Goal: Information Seeking & Learning: Learn about a topic

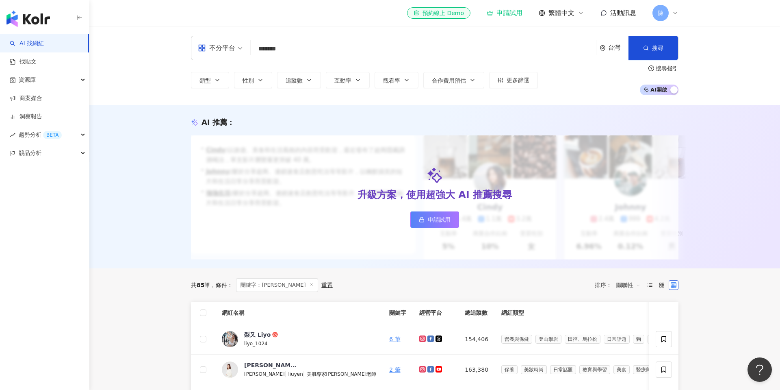
click at [417, 286] on div "共 85 筆 條件 ： 關鍵字：梨又 Liyo 重置 排序： 關聯性" at bounding box center [435, 285] width 488 height 14
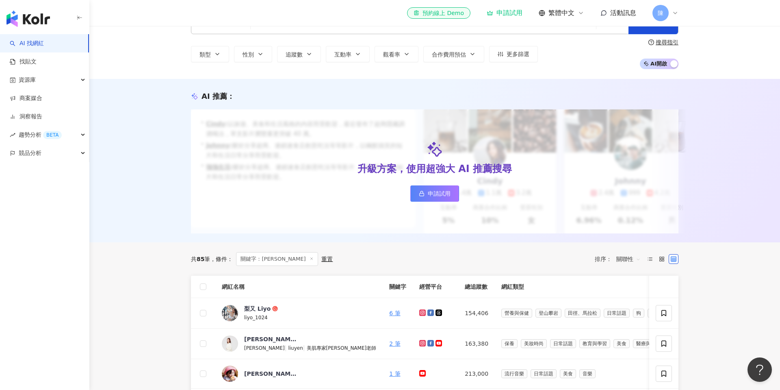
scroll to position [28, 0]
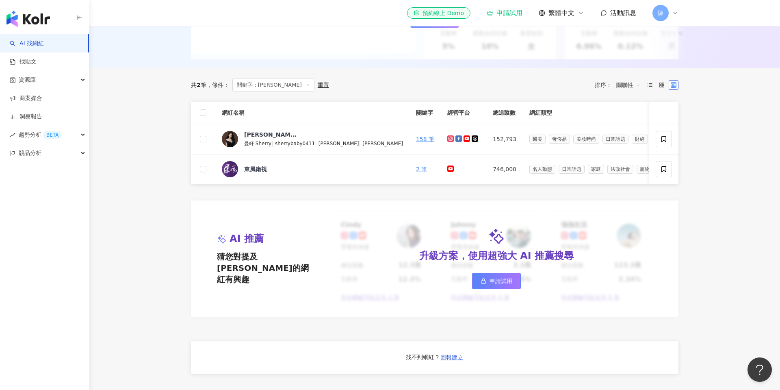
scroll to position [204, 0]
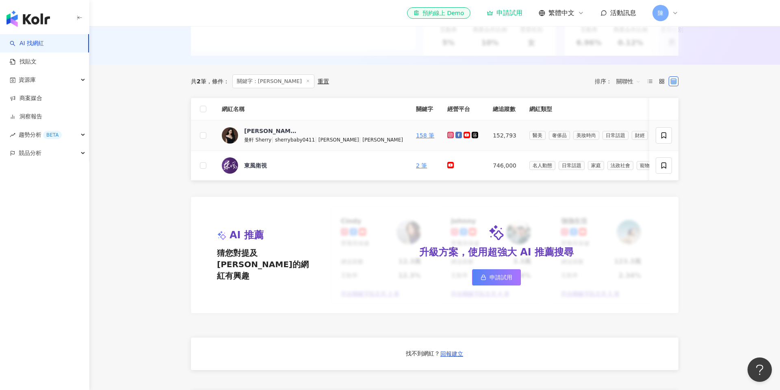
click at [448, 136] on icon at bounding box center [450, 134] width 5 height 5
click at [457, 136] on icon at bounding box center [459, 135] width 4 height 4
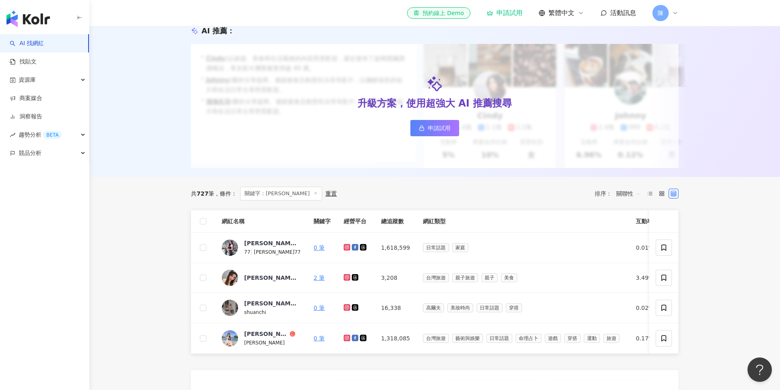
scroll to position [93, 0]
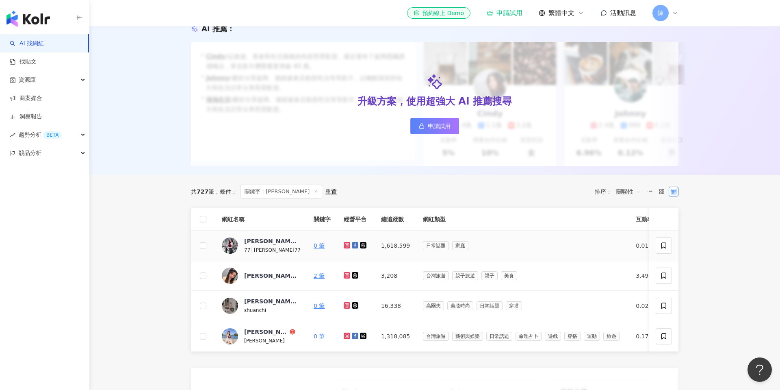
click at [345, 245] on icon at bounding box center [347, 245] width 5 height 5
click at [352, 245] on icon at bounding box center [355, 245] width 7 height 7
click at [345, 336] on icon at bounding box center [346, 335] width 3 height 3
click at [352, 336] on icon at bounding box center [355, 335] width 7 height 7
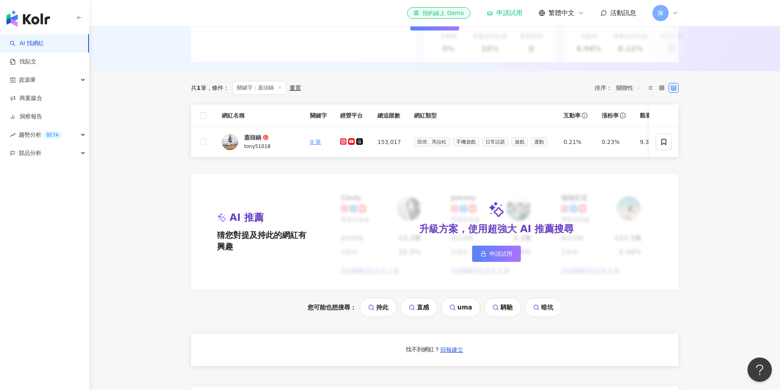
scroll to position [141, 0]
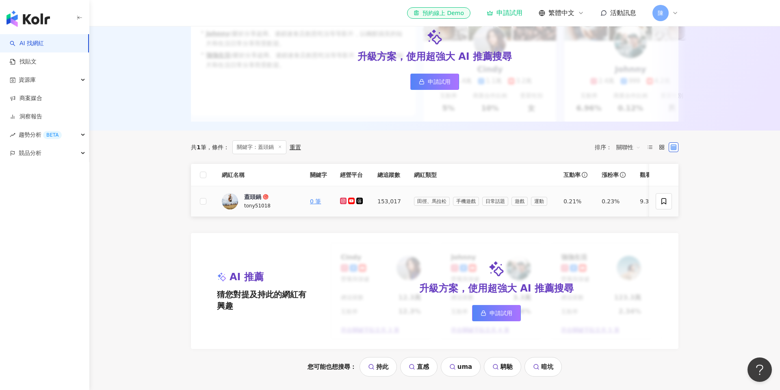
click at [343, 200] on icon at bounding box center [343, 200] width 5 height 5
click at [352, 201] on icon at bounding box center [351, 201] width 5 height 4
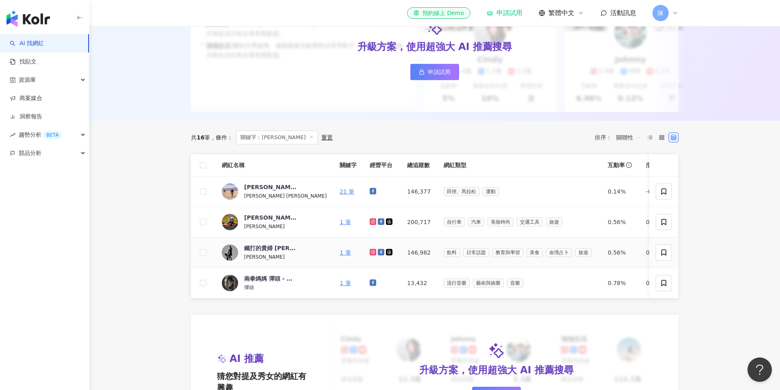
scroll to position [151, 0]
click at [370, 192] on icon at bounding box center [373, 190] width 7 height 7
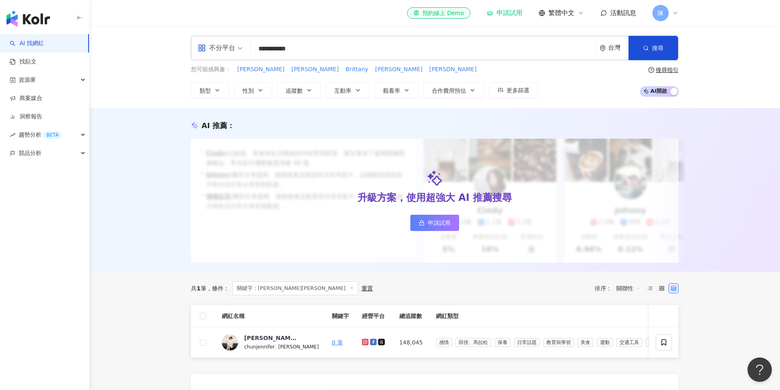
click at [717, 102] on div "**********" at bounding box center [434, 67] width 691 height 82
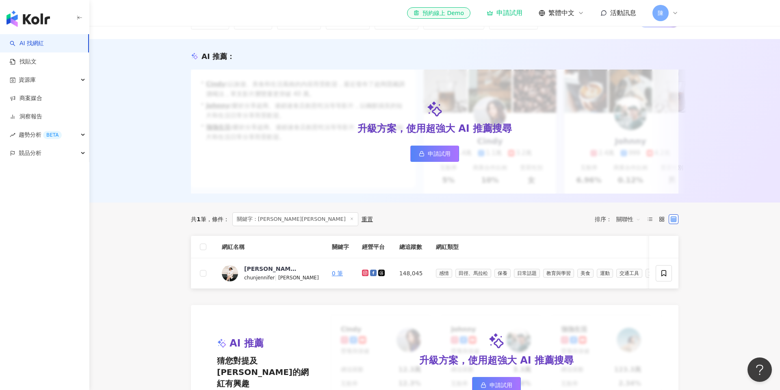
scroll to position [73, 0]
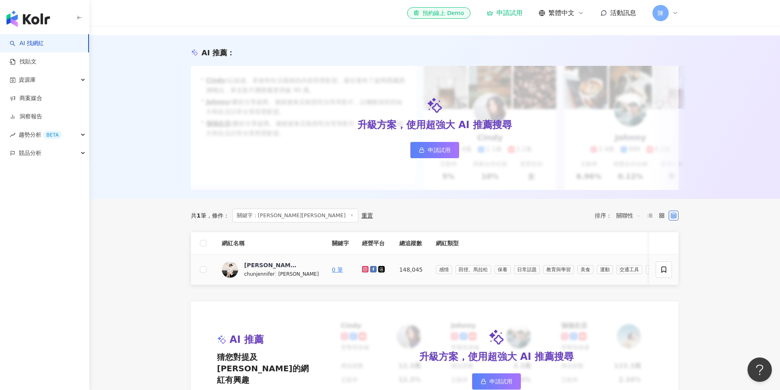
click at [363, 269] on icon at bounding box center [364, 268] width 3 height 3
click at [362, 269] on link at bounding box center [366, 269] width 8 height 7
click at [370, 269] on icon at bounding box center [373, 269] width 7 height 7
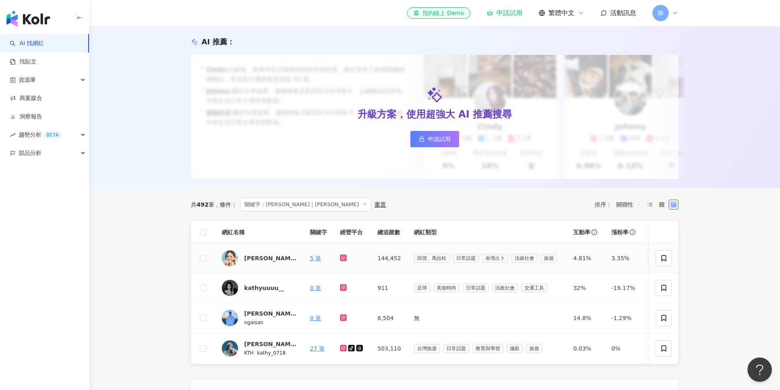
scroll to position [83, 0]
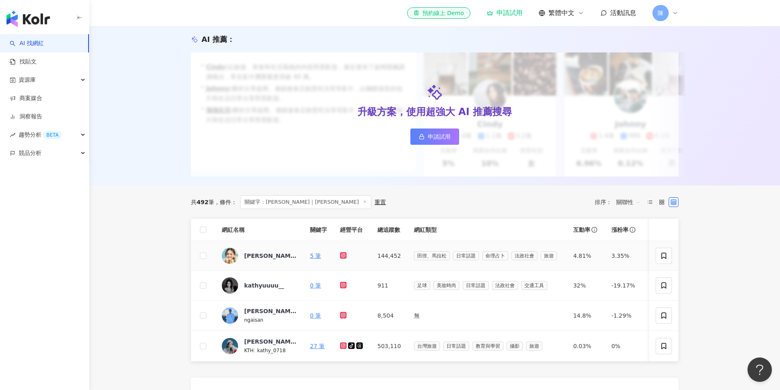
click at [343, 257] on icon at bounding box center [343, 255] width 5 height 5
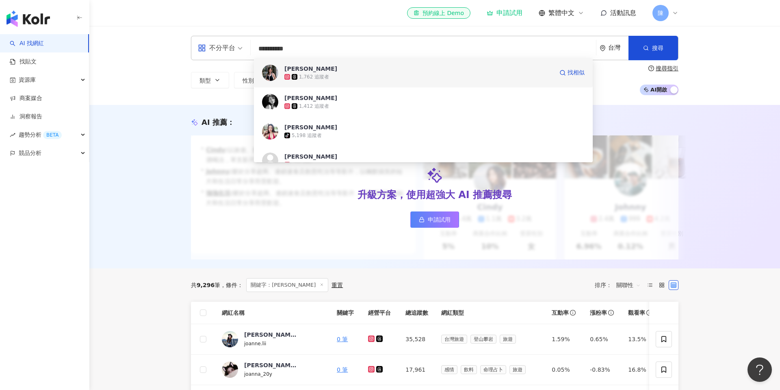
click at [303, 67] on div "Joanne Lee" at bounding box center [310, 69] width 53 height 8
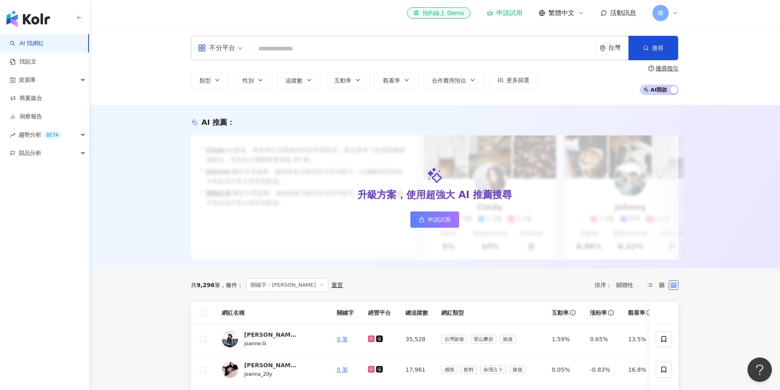
click at [270, 52] on input "search" at bounding box center [423, 48] width 339 height 15
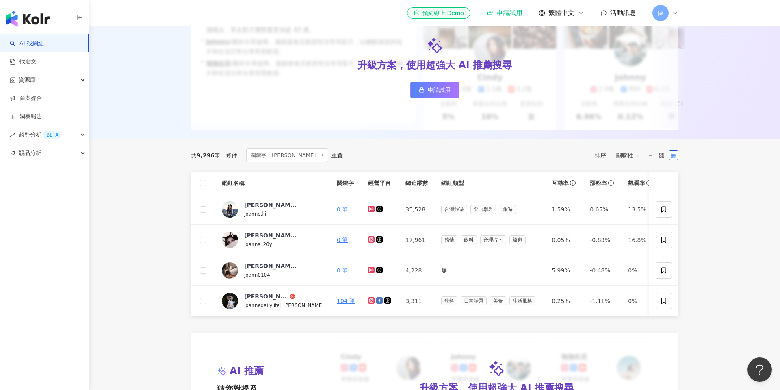
scroll to position [139, 0]
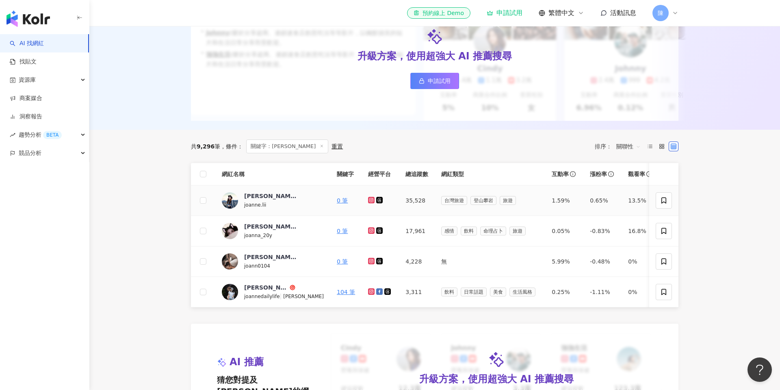
click at [368, 197] on icon at bounding box center [371, 200] width 7 height 7
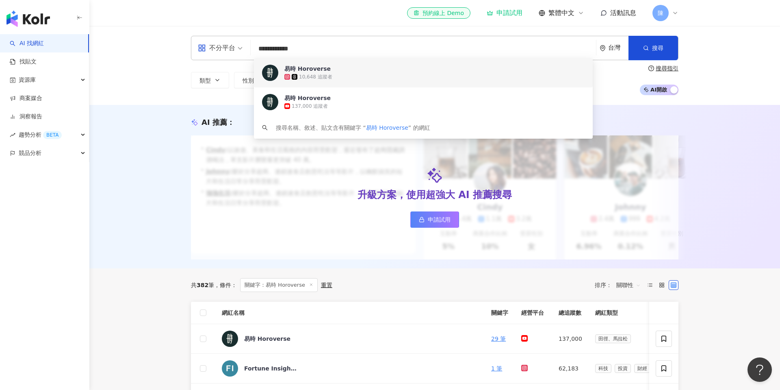
click at [306, 68] on div "易時 Horoverse" at bounding box center [307, 69] width 46 height 8
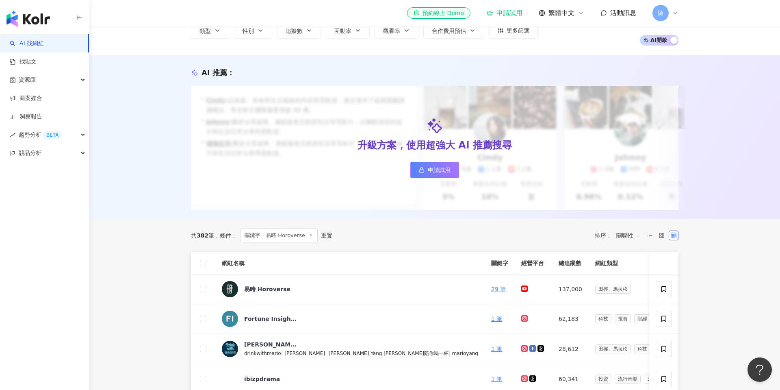
scroll to position [43, 0]
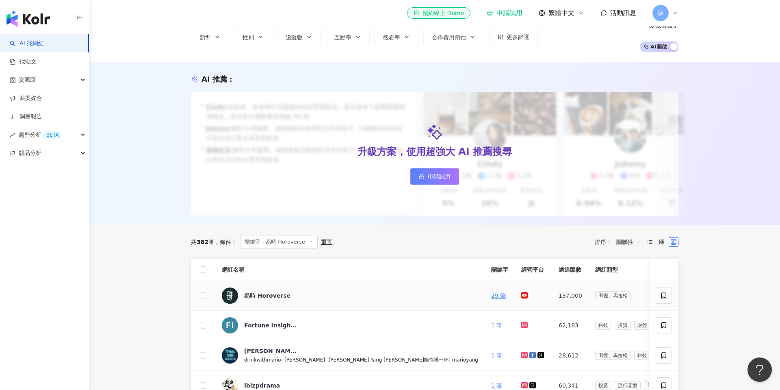
click at [522, 295] on icon at bounding box center [524, 295] width 5 height 4
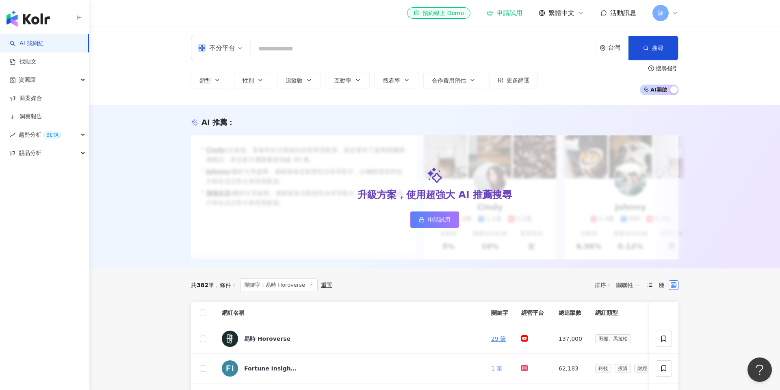
click at [294, 50] on input "search" at bounding box center [423, 48] width 339 height 15
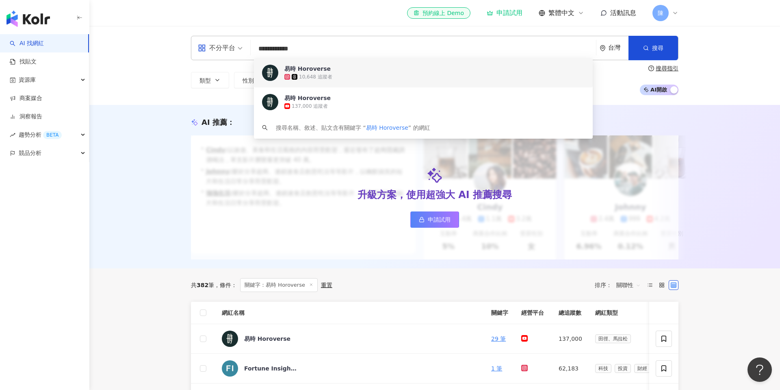
click at [317, 65] on div "易時 Horoverse" at bounding box center [307, 69] width 46 height 8
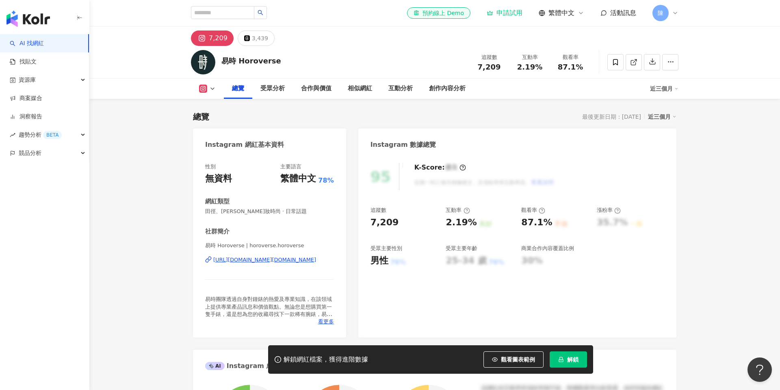
click at [246, 260] on div "https://www.instagram.com/horoverse.horoverse/" at bounding box center [264, 259] width 103 height 7
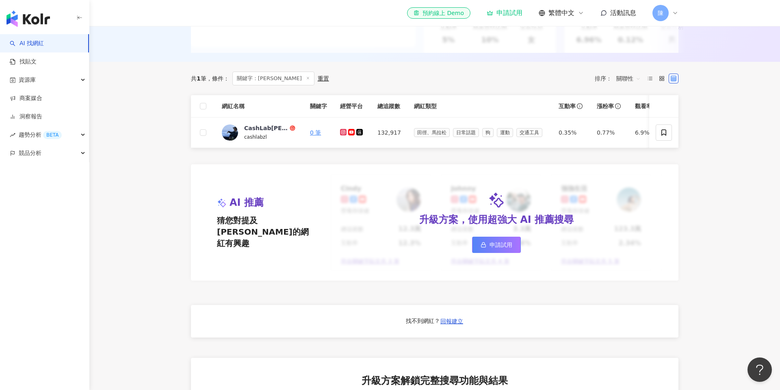
scroll to position [206, 0]
click at [264, 127] on div "CashLab卓倫" at bounding box center [266, 128] width 44 height 8
click at [342, 136] on div at bounding box center [352, 132] width 24 height 9
click at [350, 135] on icon at bounding box center [351, 132] width 7 height 7
click at [346, 135] on icon at bounding box center [343, 132] width 7 height 7
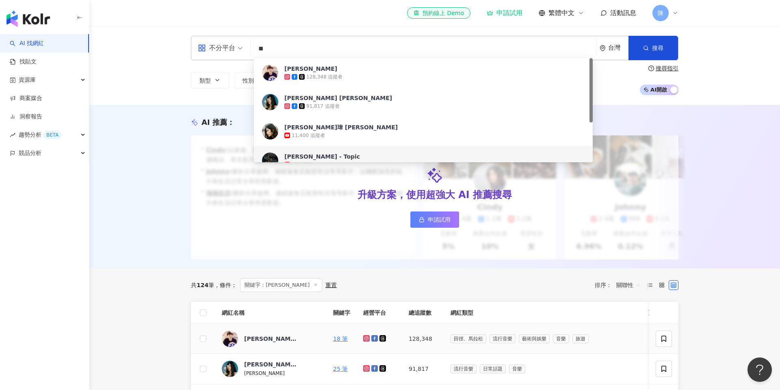
click at [364, 337] on icon at bounding box center [366, 338] width 5 height 5
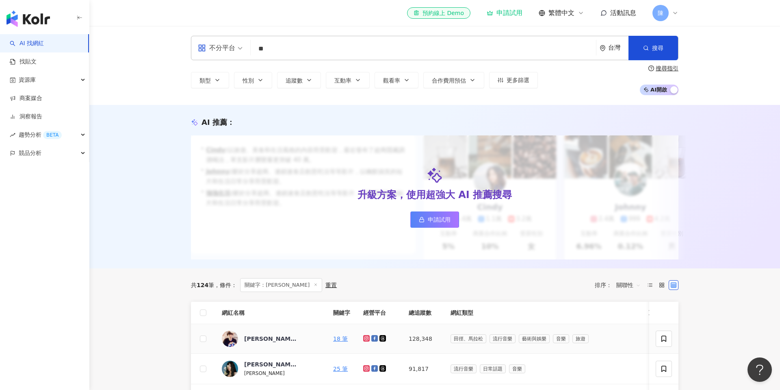
click at [371, 339] on icon at bounding box center [374, 338] width 7 height 7
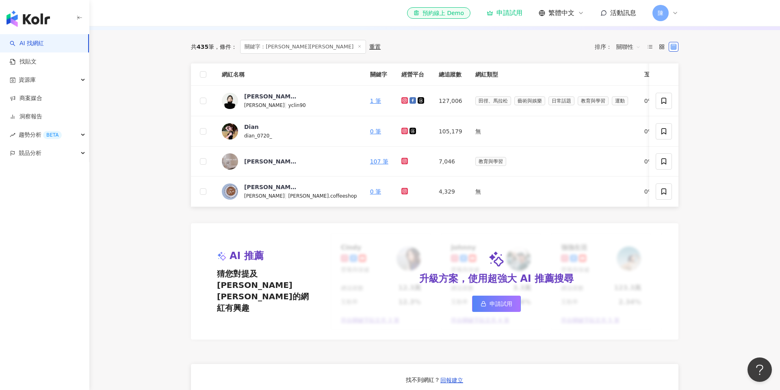
scroll to position [240, 0]
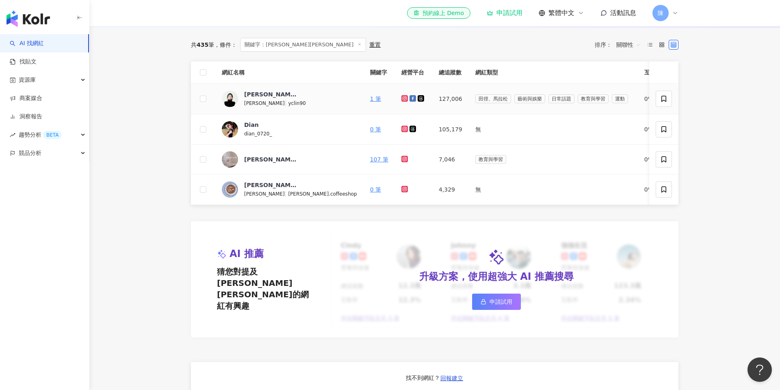
click at [402, 98] on icon at bounding box center [404, 98] width 5 height 5
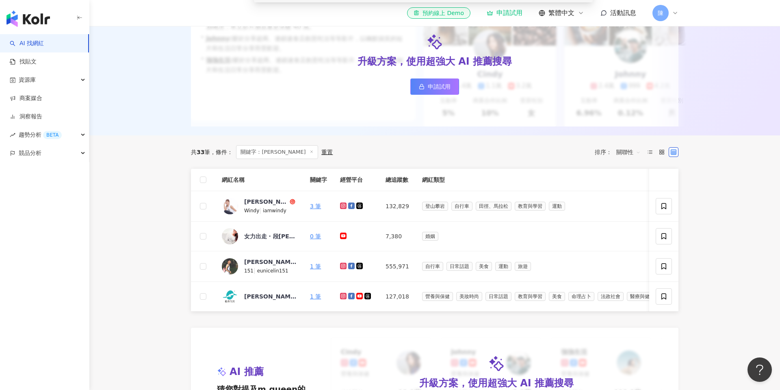
scroll to position [145, 0]
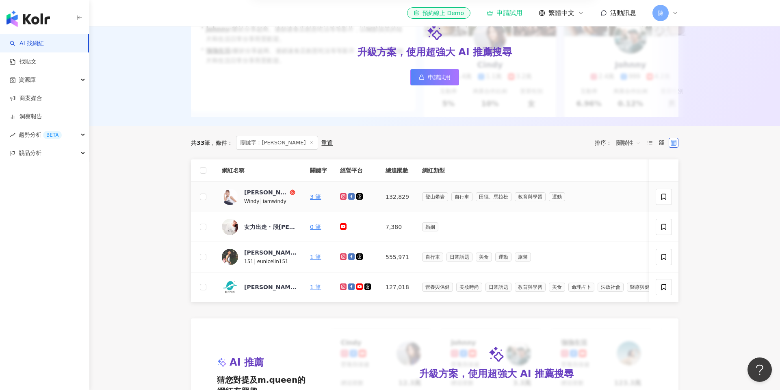
click at [342, 195] on icon at bounding box center [343, 195] width 3 height 3
click at [350, 196] on icon at bounding box center [351, 196] width 7 height 7
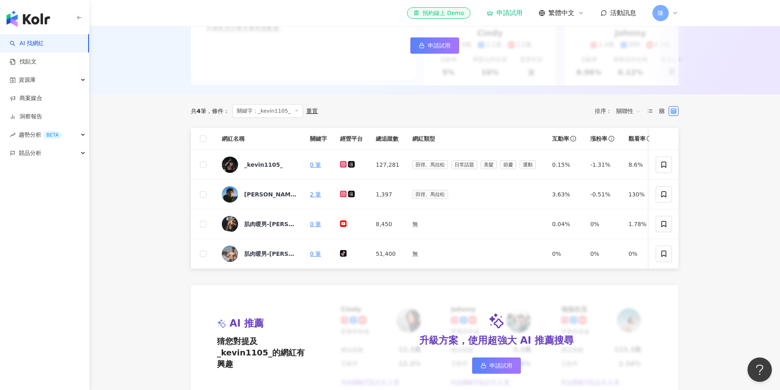
scroll to position [184, 0]
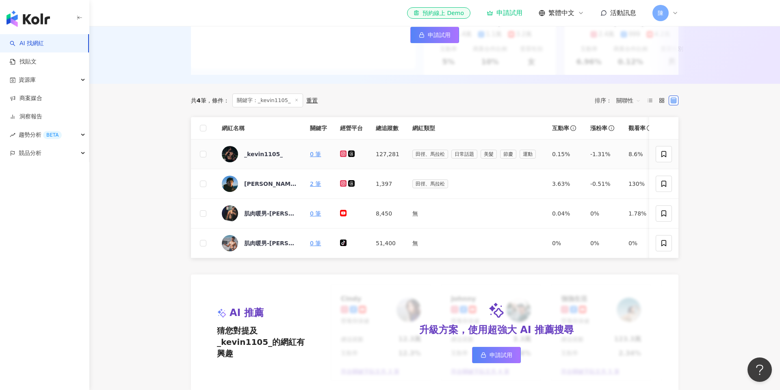
click at [343, 154] on icon at bounding box center [343, 153] width 1 height 1
click at [353, 154] on icon at bounding box center [351, 153] width 7 height 7
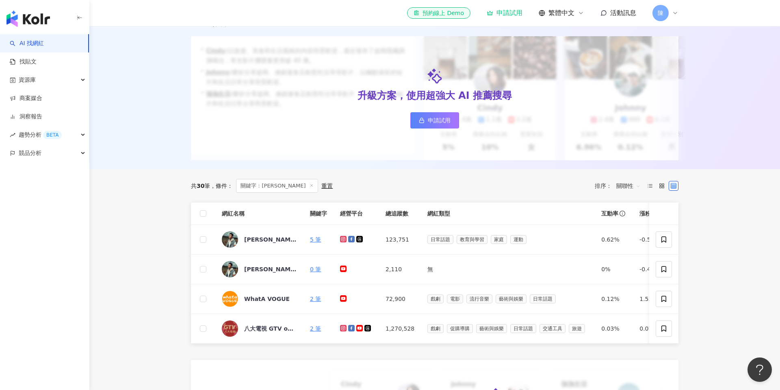
scroll to position [100, 0]
click at [343, 239] on icon at bounding box center [343, 237] width 3 height 3
click at [342, 265] on icon at bounding box center [343, 267] width 7 height 7
click at [352, 236] on icon at bounding box center [351, 237] width 7 height 7
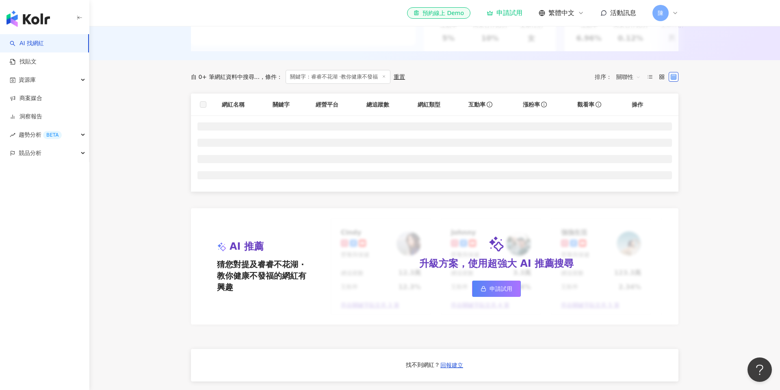
scroll to position [217, 0]
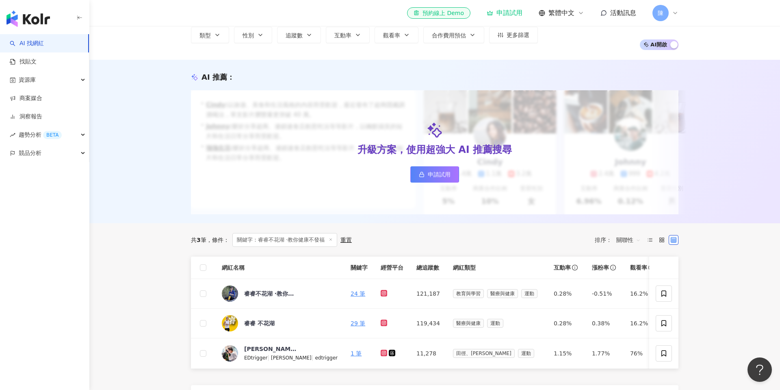
click at [366, 121] on div "升級方案，使用超強大 AI 推薦搜尋 申請試用" at bounding box center [435, 152] width 488 height 124
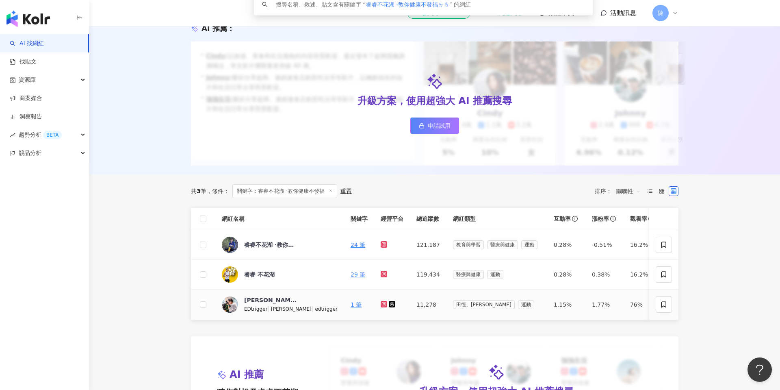
scroll to position [95, 0]
type input "**********"
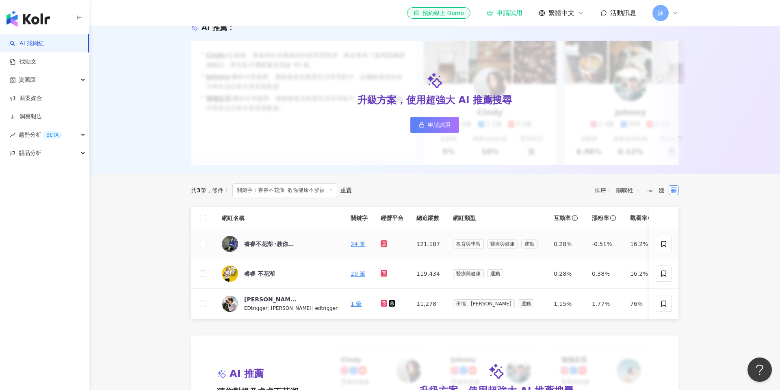
click at [382, 245] on icon at bounding box center [384, 243] width 5 height 5
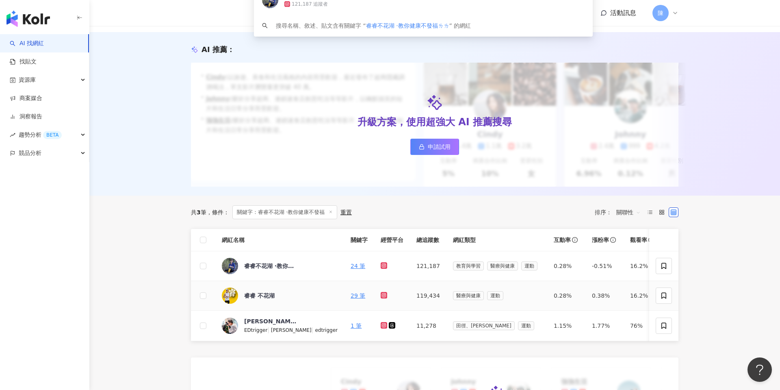
scroll to position [76, 0]
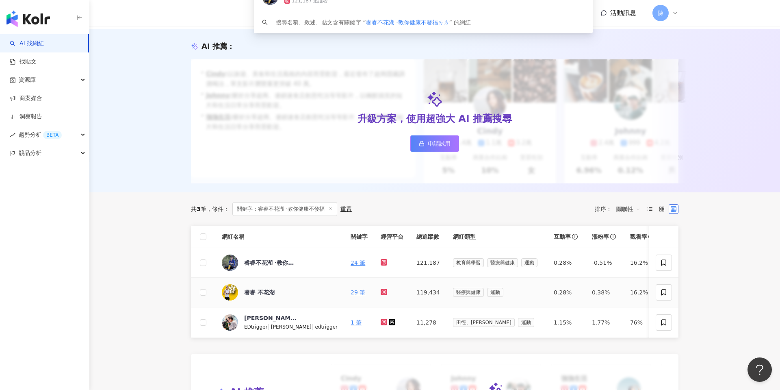
click at [382, 293] on icon at bounding box center [383, 291] width 3 height 3
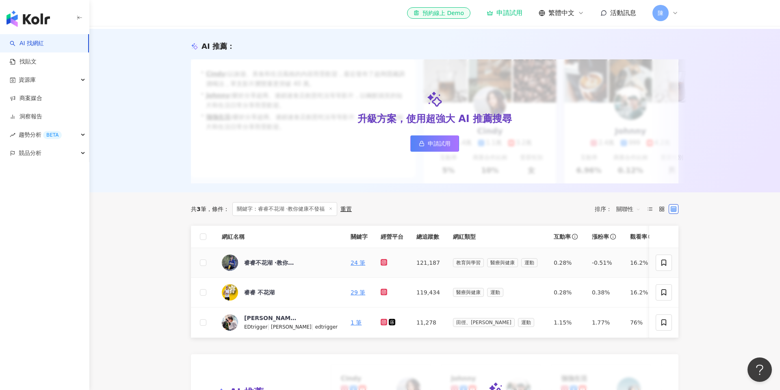
click at [382, 263] on icon at bounding box center [384, 262] width 5 height 5
click at [383, 291] on icon at bounding box center [383, 291] width 1 height 1
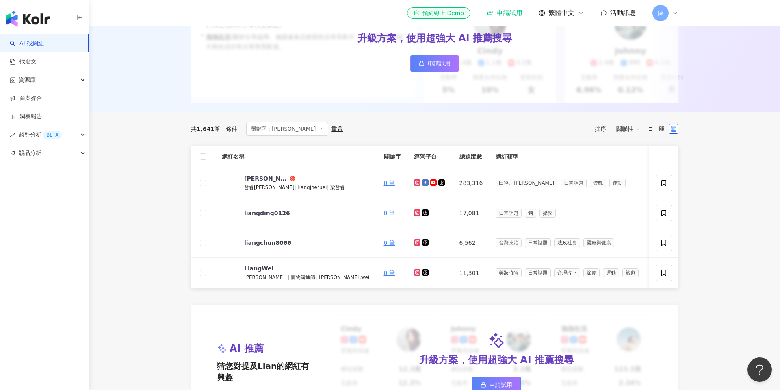
scroll to position [151, 0]
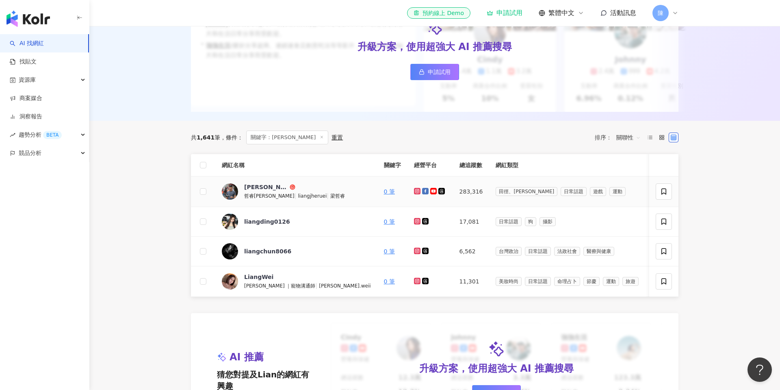
click at [415, 189] on icon at bounding box center [417, 191] width 5 height 5
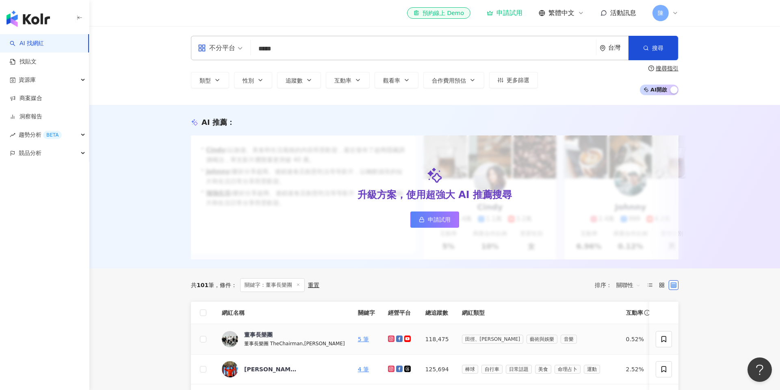
click at [388, 336] on icon at bounding box center [391, 338] width 7 height 7
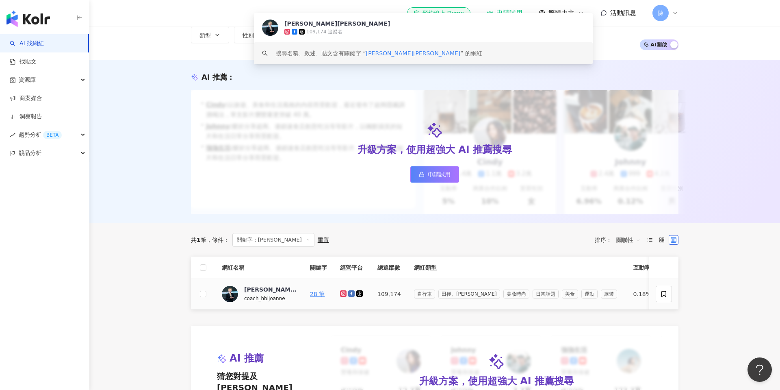
type input "**********"
click at [344, 241] on div "共 1 筆 條件 ： 關鍵字：張嬌雁Joanne 重置 排序： 關聯性" at bounding box center [435, 240] width 488 height 14
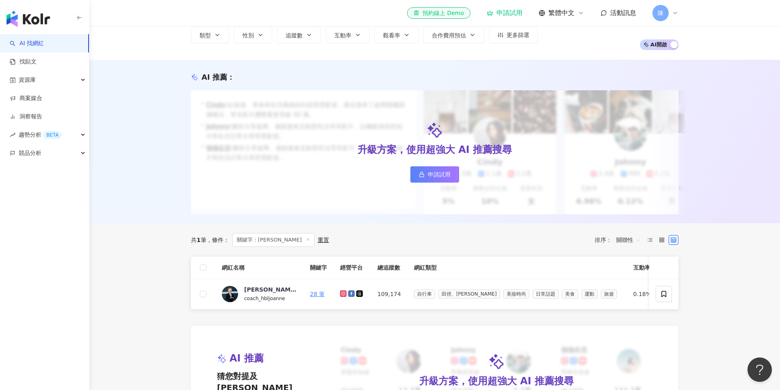
scroll to position [41, 0]
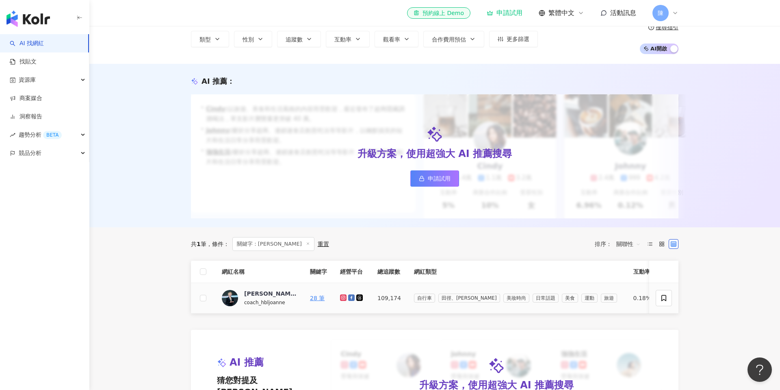
click at [343, 296] on icon at bounding box center [343, 297] width 5 height 5
click at [351, 298] on icon at bounding box center [351, 297] width 4 height 4
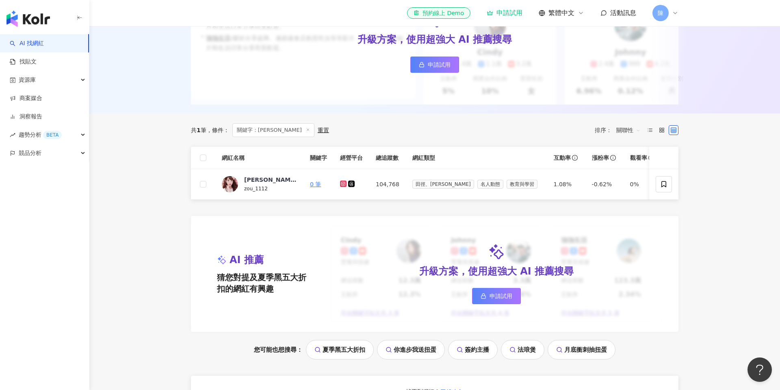
scroll to position [151, 0]
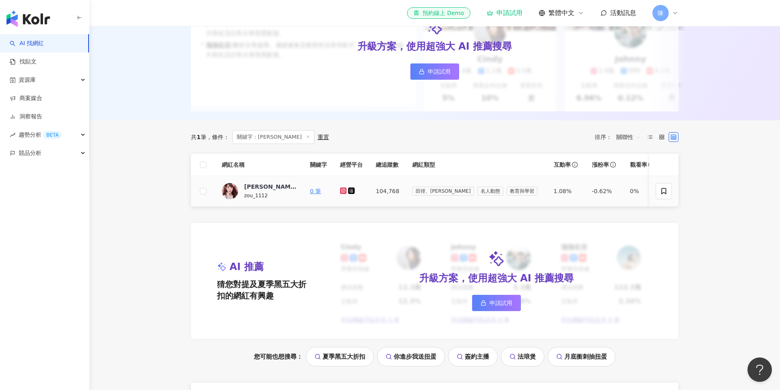
click at [343, 190] on icon at bounding box center [343, 190] width 5 height 5
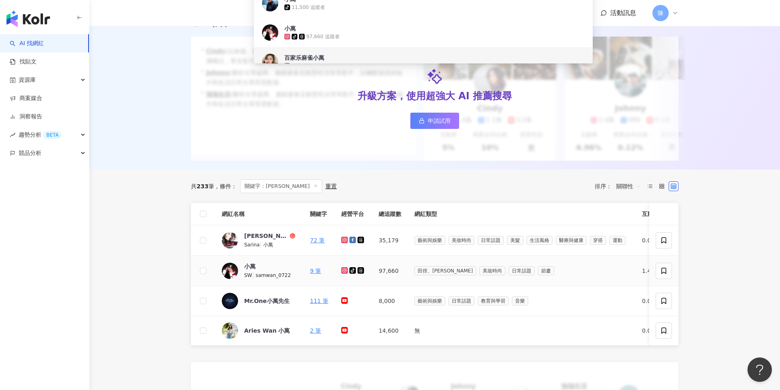
scroll to position [103, 0]
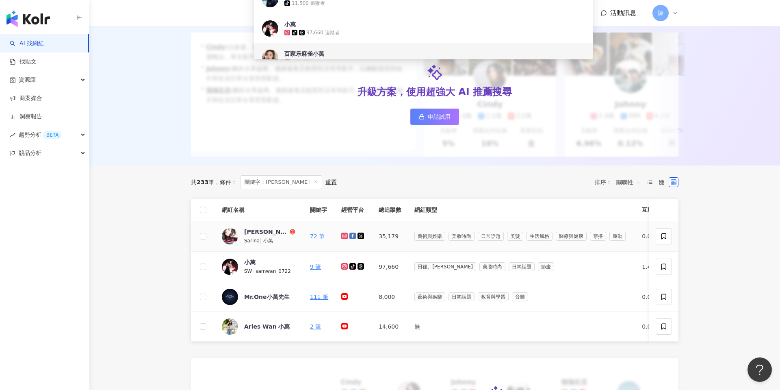
click at [344, 237] on icon at bounding box center [344, 235] width 3 height 3
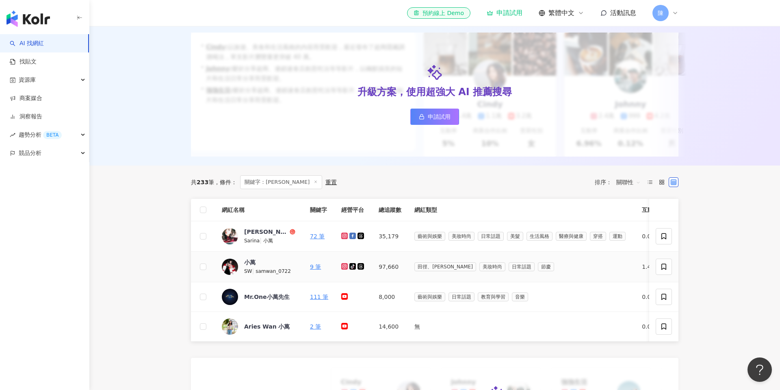
click at [343, 266] on icon at bounding box center [344, 266] width 5 height 5
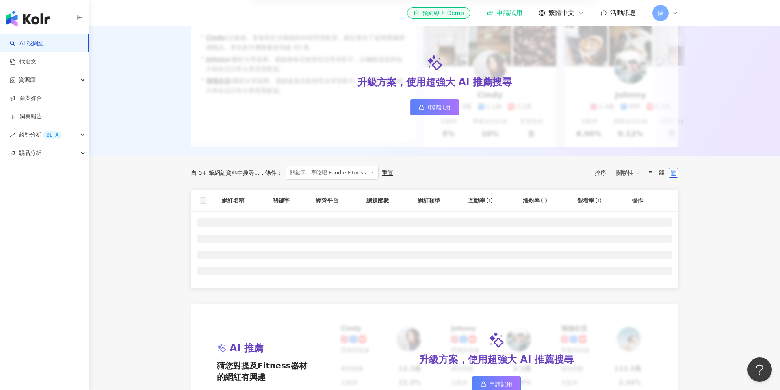
scroll to position [119, 0]
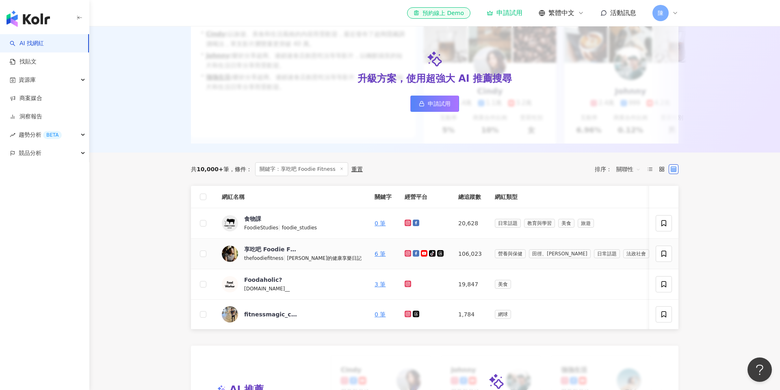
click at [406, 254] on icon at bounding box center [408, 253] width 5 height 5
click at [413, 253] on icon at bounding box center [416, 253] width 7 height 7
click at [421, 252] on icon at bounding box center [423, 253] width 5 height 4
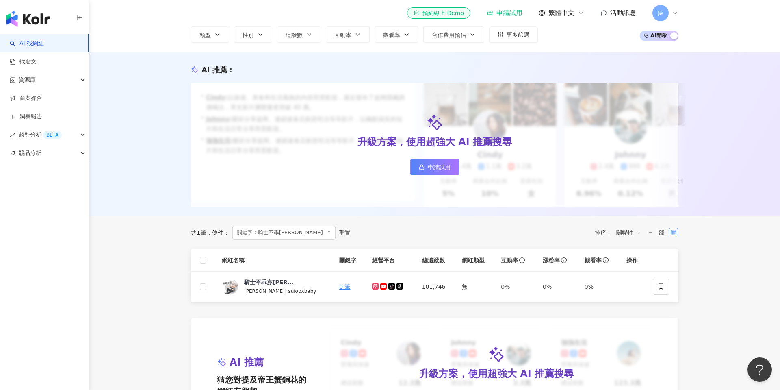
scroll to position [110, 0]
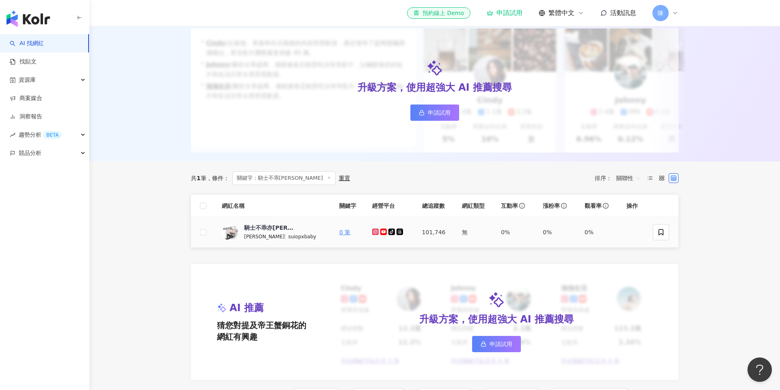
click at [374, 232] on icon at bounding box center [375, 231] width 3 height 3
click at [380, 232] on g at bounding box center [383, 231] width 7 height 7
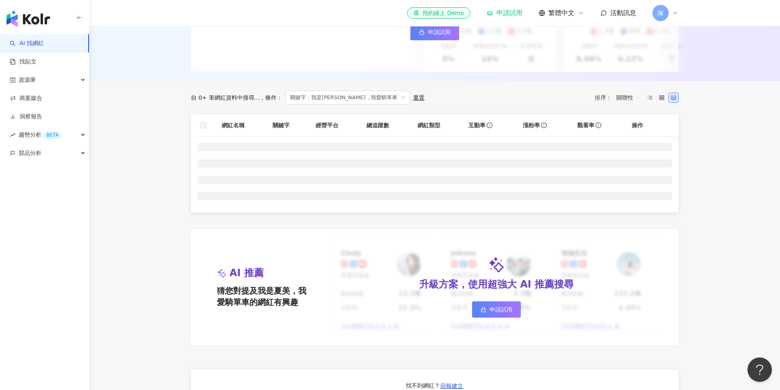
scroll to position [175, 0]
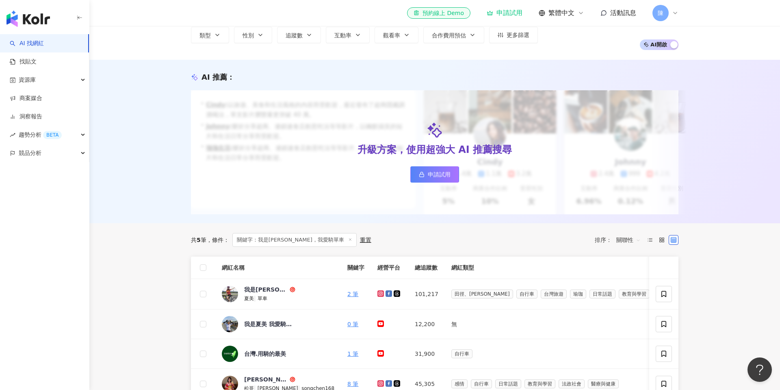
type input "**********"
click at [356, 162] on div "升級方案，使用超強大 AI 推薦搜尋 申請試用" at bounding box center [435, 152] width 488 height 124
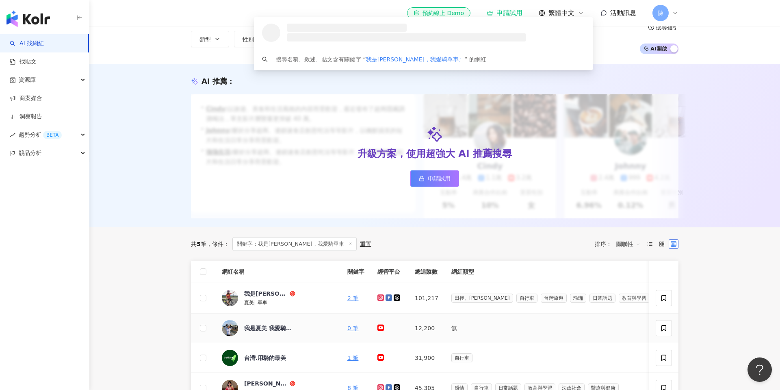
scroll to position [91, 0]
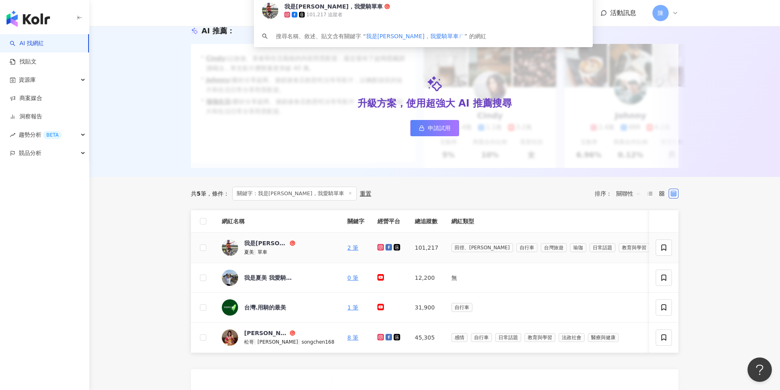
click at [378, 250] on icon at bounding box center [381, 247] width 7 height 7
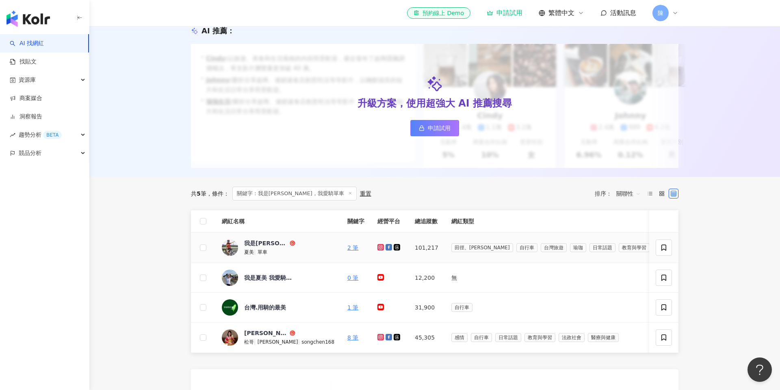
click at [386, 249] on icon at bounding box center [389, 247] width 7 height 7
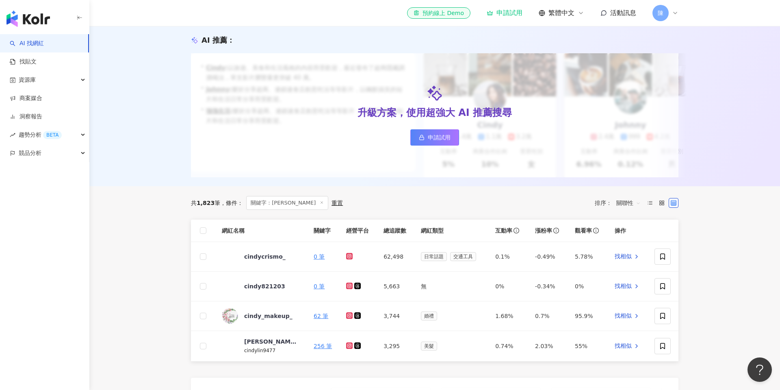
scroll to position [100, 0]
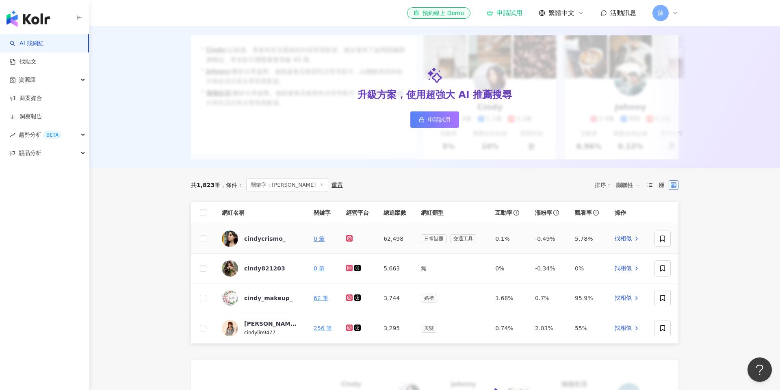
click at [349, 237] on icon at bounding box center [349, 238] width 5 height 5
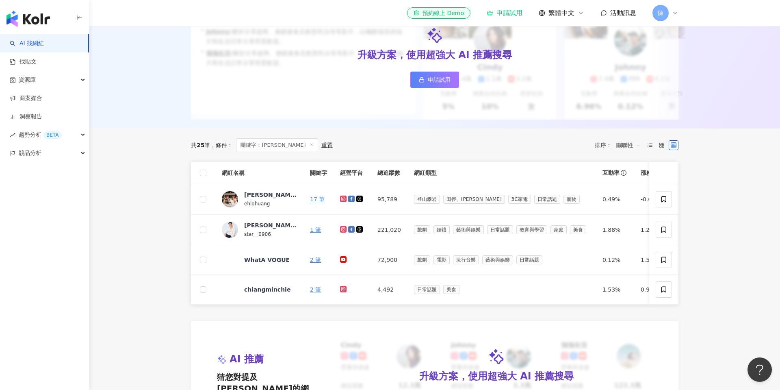
scroll to position [143, 0]
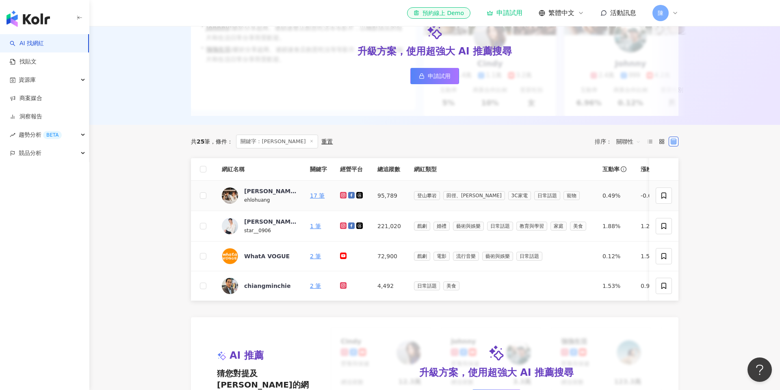
click at [343, 195] on icon at bounding box center [343, 195] width 5 height 5
click at [352, 195] on icon at bounding box center [351, 195] width 7 height 7
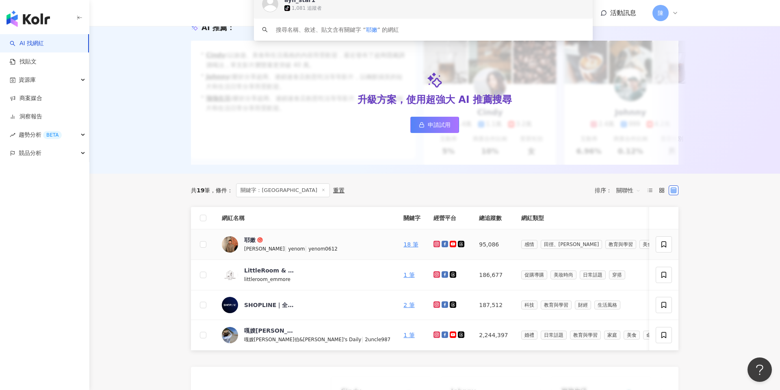
scroll to position [99, 0]
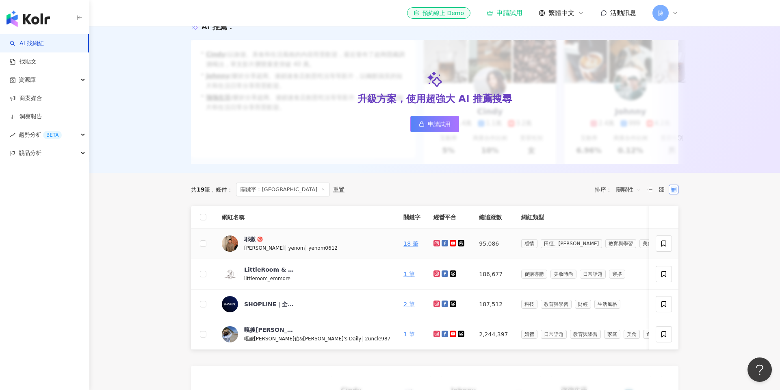
click at [434, 241] on g at bounding box center [437, 243] width 7 height 7
click at [442, 243] on icon at bounding box center [445, 243] width 7 height 7
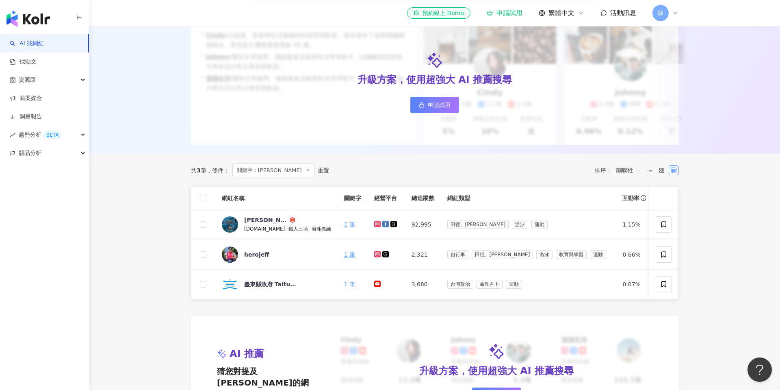
scroll to position [119, 0]
click at [377, 223] on icon at bounding box center [377, 222] width 1 height 1
click at [382, 225] on icon at bounding box center [385, 223] width 7 height 7
click at [375, 222] on icon at bounding box center [376, 222] width 3 height 3
click at [382, 222] on icon at bounding box center [385, 223] width 7 height 7
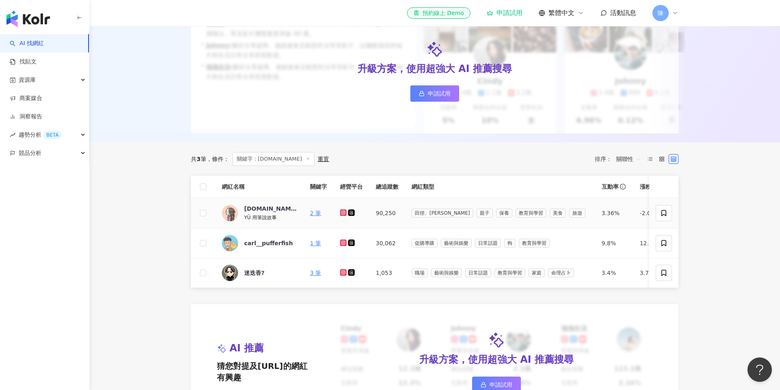
click at [343, 212] on icon at bounding box center [343, 212] width 1 height 1
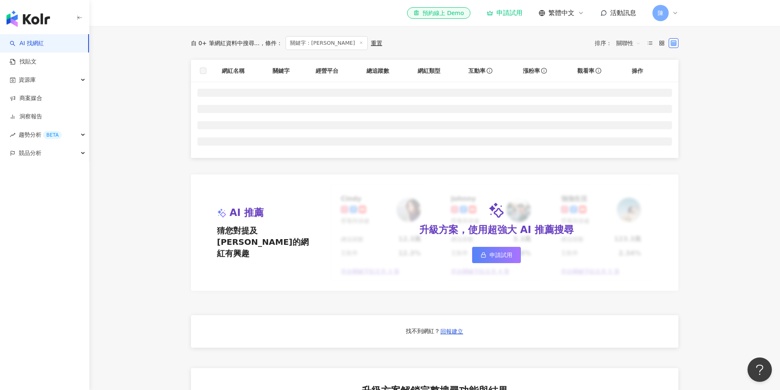
scroll to position [248, 0]
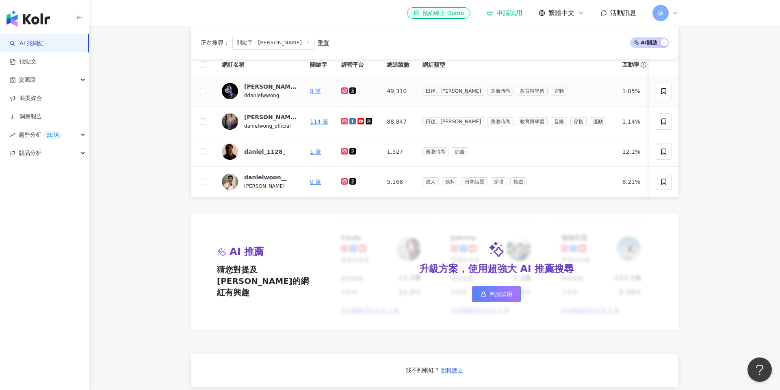
click at [344, 91] on icon at bounding box center [344, 90] width 3 height 3
click at [355, 93] on link at bounding box center [353, 91] width 8 height 7
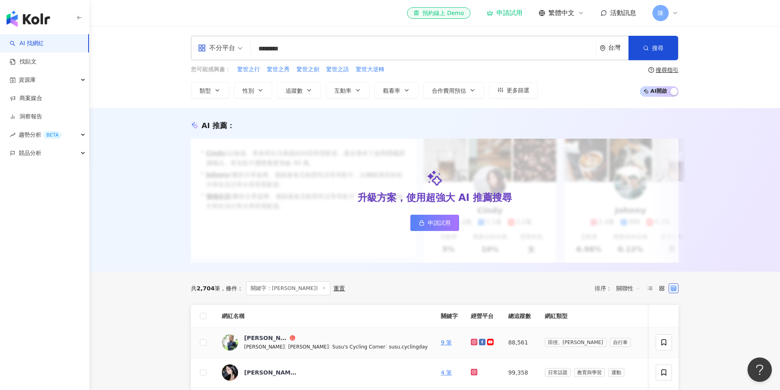
click at [471, 340] on icon at bounding box center [474, 342] width 7 height 7
click at [479, 342] on icon at bounding box center [482, 342] width 7 height 7
click at [490, 341] on icon at bounding box center [490, 341] width 1 height 1
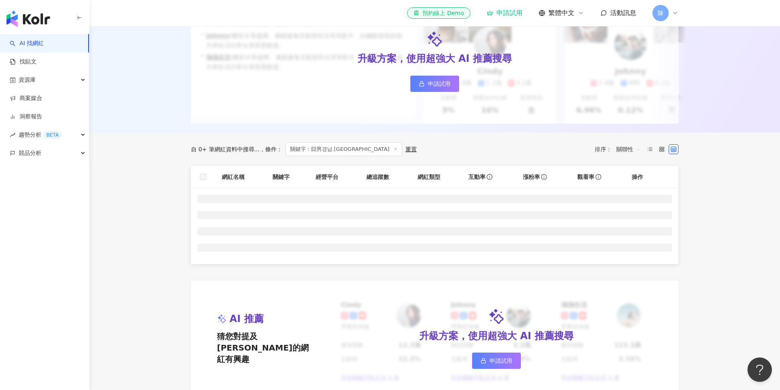
scroll to position [136, 0]
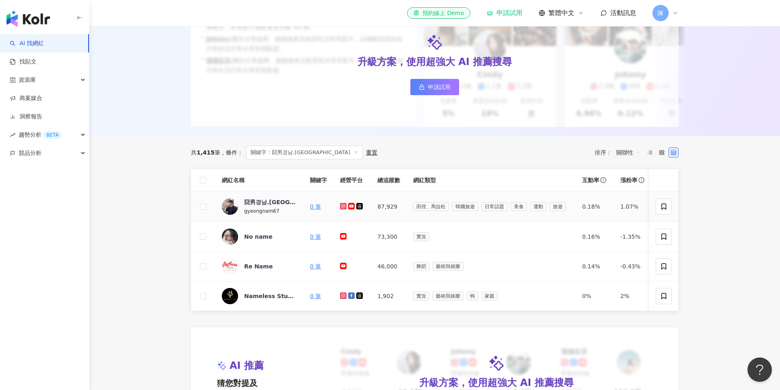
click at [343, 208] on icon at bounding box center [343, 206] width 5 height 5
click at [352, 207] on icon at bounding box center [351, 206] width 7 height 7
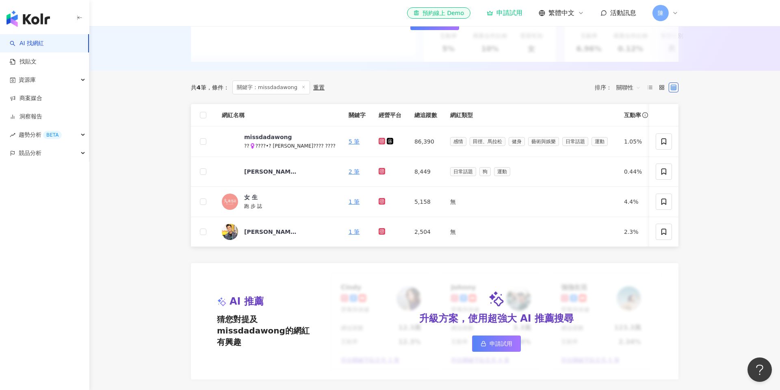
scroll to position [179, 0]
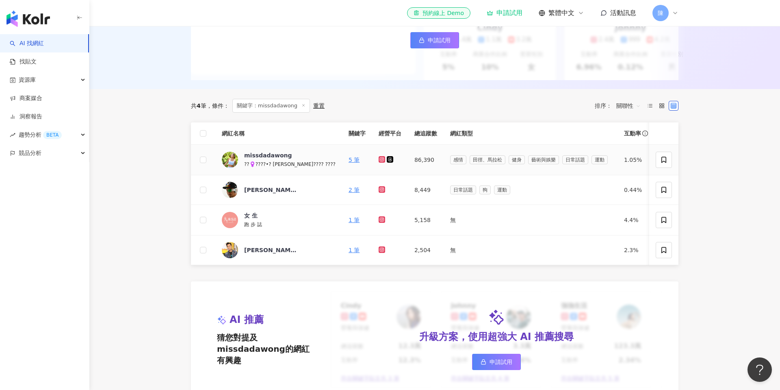
click at [380, 160] on icon at bounding box center [382, 159] width 5 height 5
click at [387, 160] on icon at bounding box center [390, 159] width 7 height 7
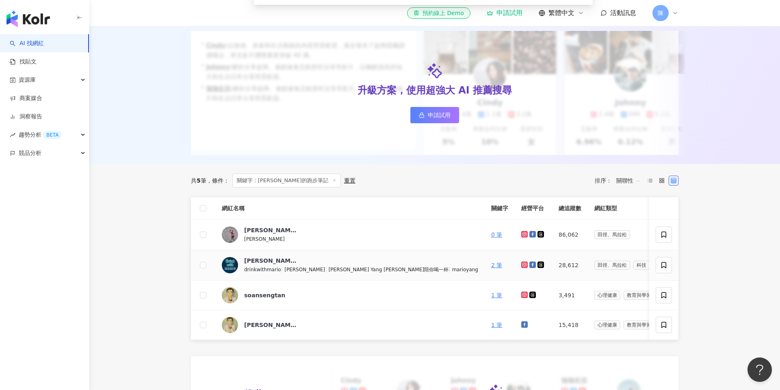
scroll to position [112, 0]
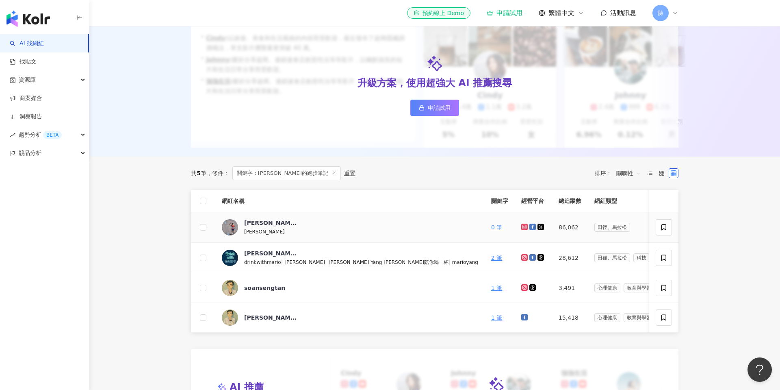
click at [523, 226] on icon at bounding box center [524, 226] width 3 height 3
click at [531, 226] on icon at bounding box center [533, 227] width 4 height 4
click at [523, 227] on icon at bounding box center [524, 226] width 3 height 3
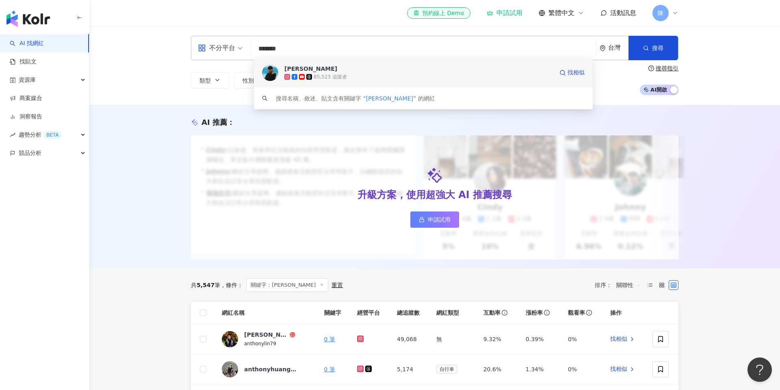
click at [310, 67] on span "[PERSON_NAME]" at bounding box center [418, 69] width 269 height 8
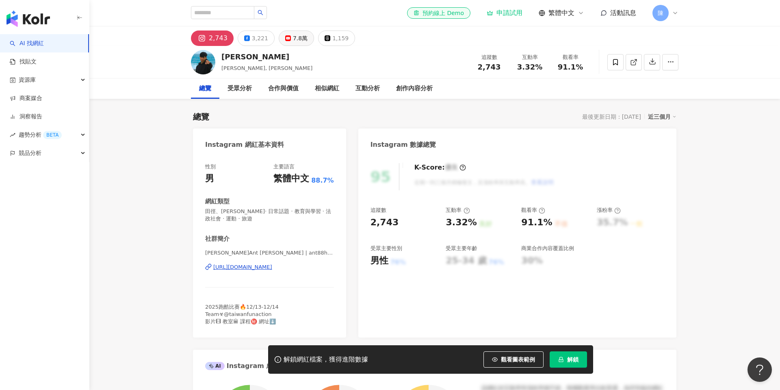
click at [289, 41] on button "7.8萬" at bounding box center [296, 37] width 35 height 15
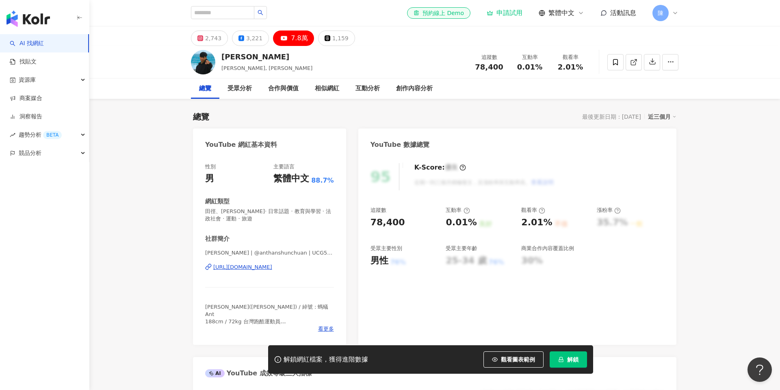
click at [286, 43] on button "7.8萬" at bounding box center [293, 37] width 41 height 15
click at [272, 267] on div "[URL][DOMAIN_NAME]" at bounding box center [242, 266] width 59 height 7
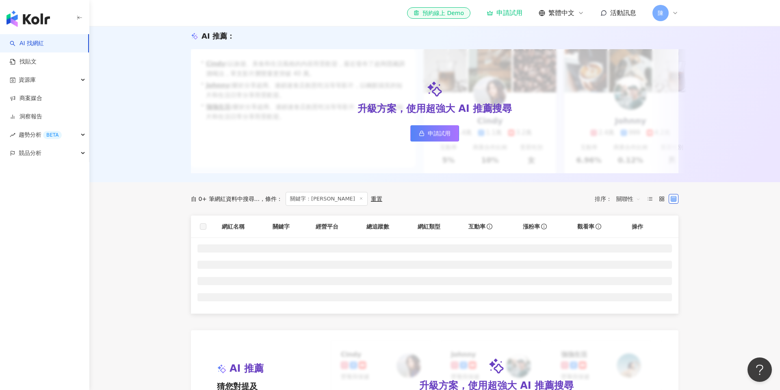
scroll to position [88, 0]
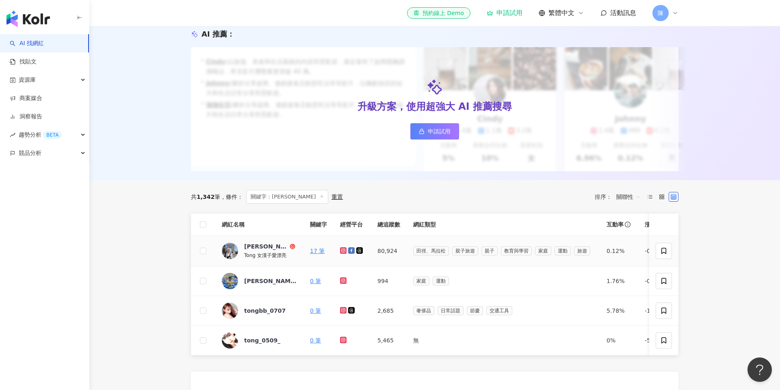
click at [344, 250] on icon at bounding box center [343, 250] width 5 height 5
click at [352, 250] on icon at bounding box center [351, 250] width 4 height 4
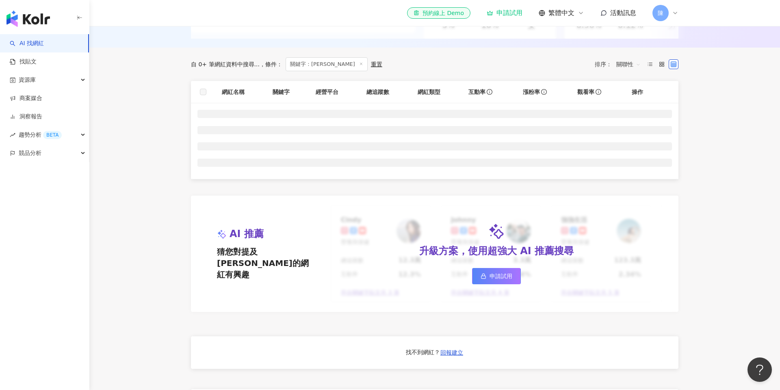
scroll to position [219, 0]
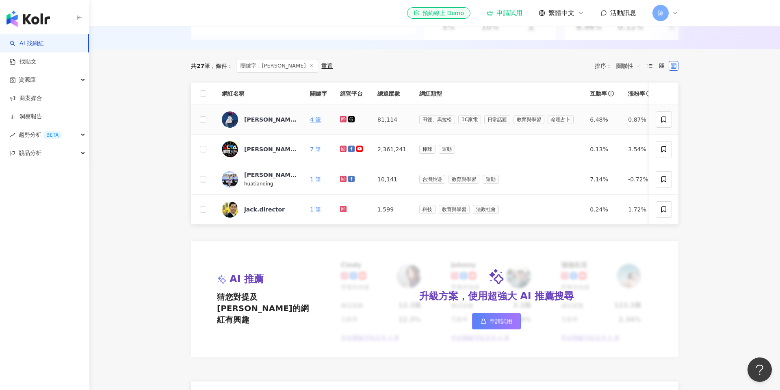
click at [343, 119] on icon at bounding box center [343, 118] width 1 height 1
click at [356, 118] on link at bounding box center [352, 119] width 8 height 7
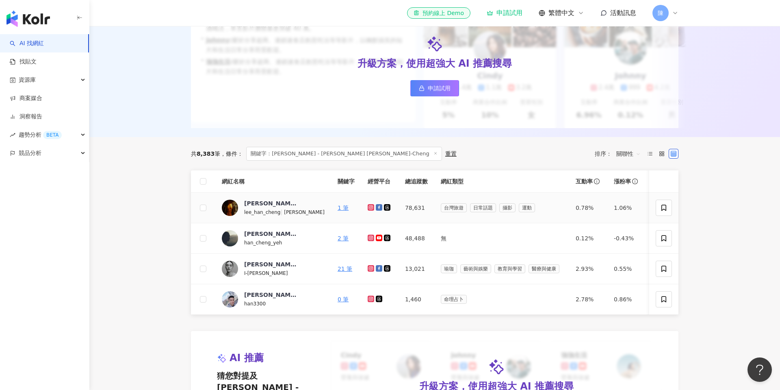
scroll to position [132, 0]
click at [269, 202] on div "[PERSON_NAME] - [PERSON_NAME] [PERSON_NAME]-Cheng" at bounding box center [270, 202] width 53 height 8
click at [369, 207] on icon at bounding box center [371, 206] width 5 height 5
click at [368, 211] on div at bounding box center [380, 206] width 24 height 9
click at [376, 205] on icon at bounding box center [379, 206] width 7 height 7
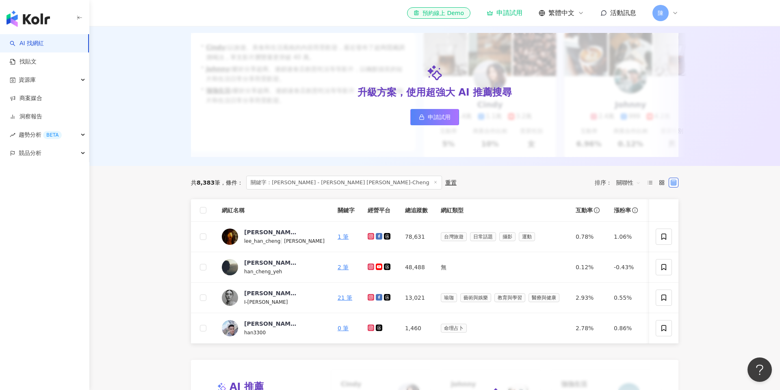
scroll to position [106, 0]
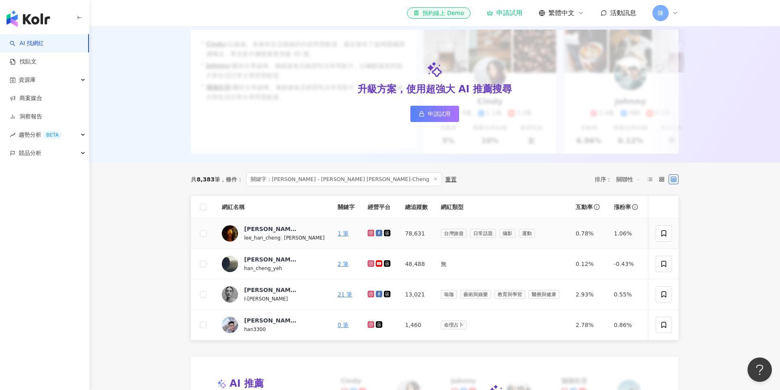
click at [369, 231] on icon at bounding box center [371, 232] width 5 height 5
click at [377, 232] on icon at bounding box center [379, 233] width 4 height 4
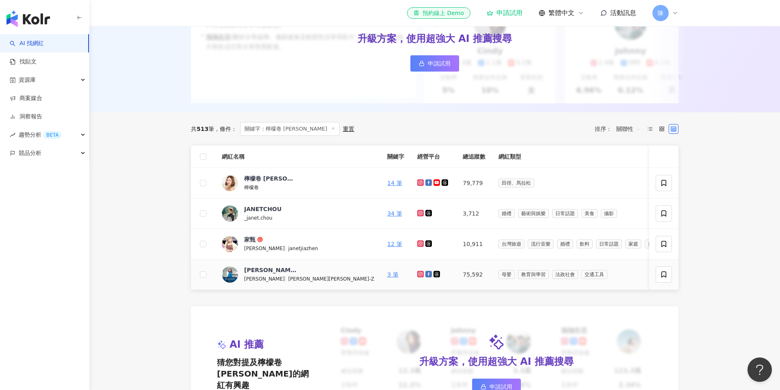
scroll to position [160, 0]
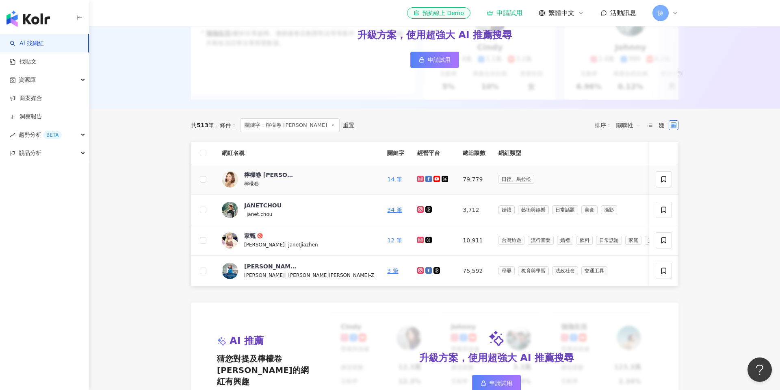
click at [420, 179] on icon at bounding box center [420, 178] width 1 height 1
click at [425, 179] on icon at bounding box center [428, 179] width 7 height 7
click at [434, 179] on icon at bounding box center [437, 179] width 7 height 7
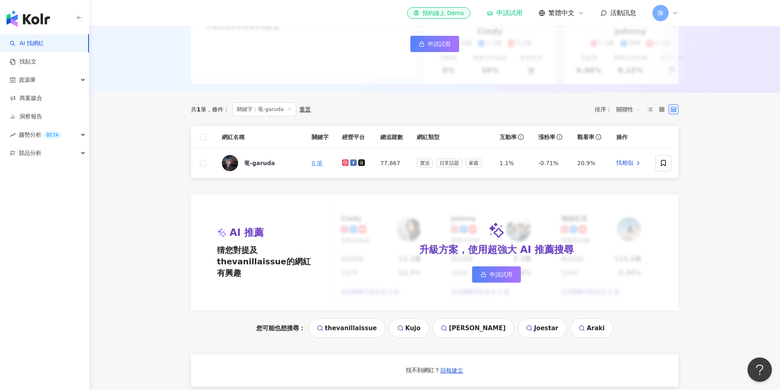
scroll to position [191, 0]
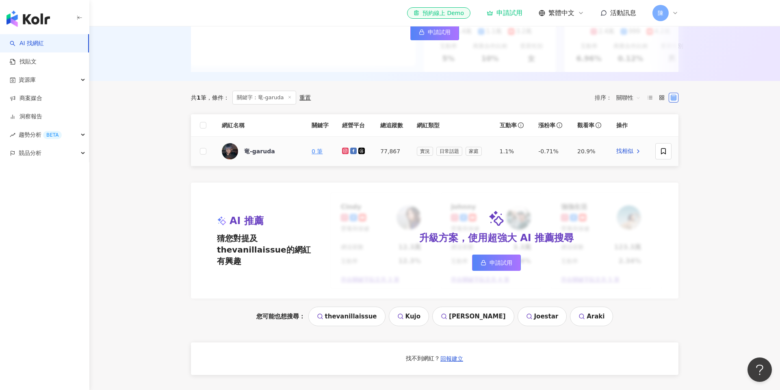
click at [346, 153] on icon at bounding box center [345, 151] width 7 height 7
click at [352, 150] on icon at bounding box center [353, 151] width 7 height 7
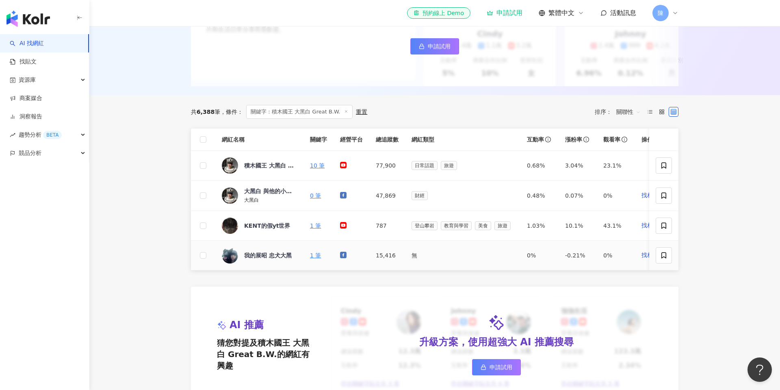
scroll to position [173, 0]
click at [343, 165] on icon at bounding box center [343, 165] width 5 height 4
click at [343, 197] on icon at bounding box center [343, 195] width 4 height 4
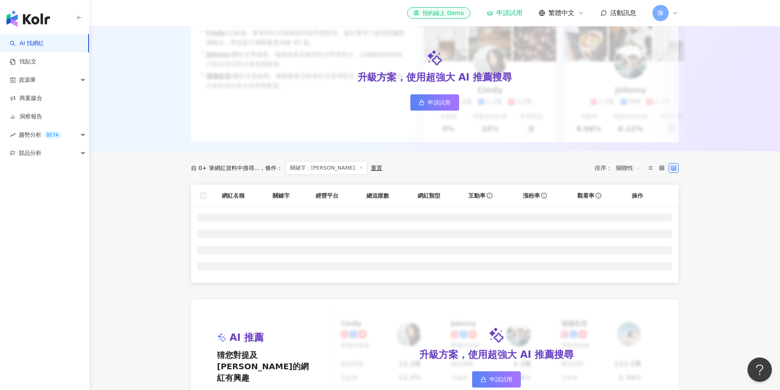
scroll to position [124, 0]
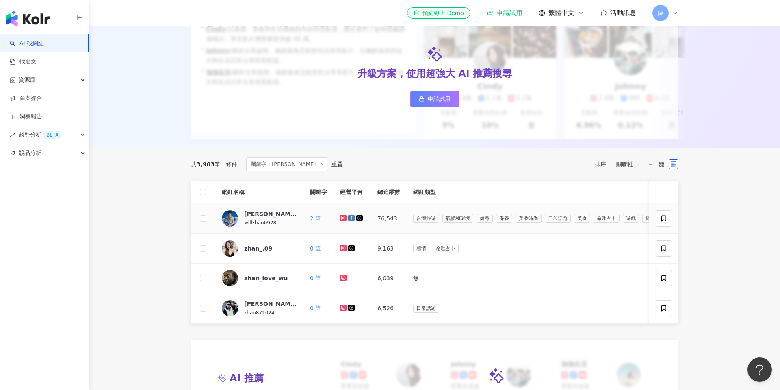
click at [341, 216] on icon at bounding box center [343, 218] width 7 height 7
click at [353, 217] on icon at bounding box center [351, 218] width 7 height 7
click at [161, 319] on main "**********" at bounding box center [434, 328] width 691 height 852
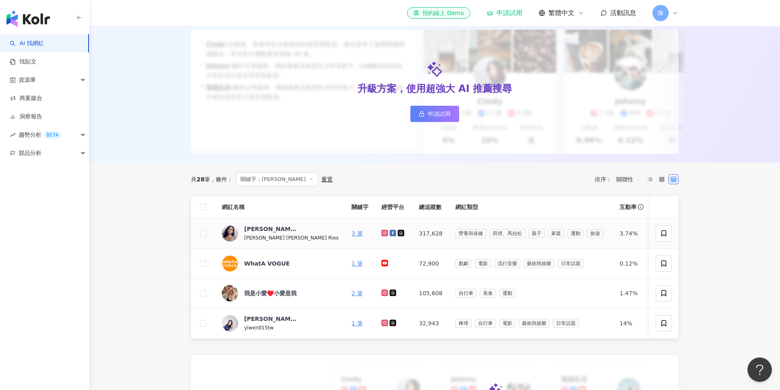
click at [382, 232] on icon at bounding box center [384, 232] width 5 height 5
click at [254, 230] on div "[PERSON_NAME]" at bounding box center [270, 229] width 53 height 8
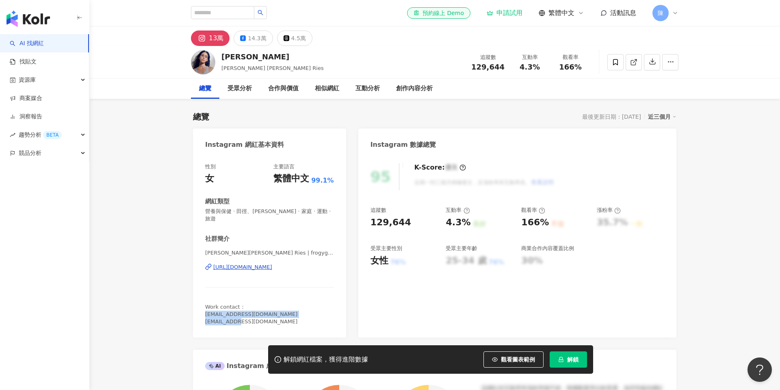
drag, startPoint x: 263, startPoint y: 314, endPoint x: 200, endPoint y: 308, distance: 63.7
click at [200, 308] on div "性別 女 主要語言 繁體中文 99.1% 網紅類型 營養與保健 · 田徑、馬拉松 · 親子 · 家庭 · 運動 · 旅遊 社群簡介 雷理莎Lisa Ries …" at bounding box center [269, 246] width 153 height 182
click at [228, 311] on span "Work contact： olympicmax666@gmail.com e45692@gmail.com" at bounding box center [251, 314] width 92 height 21
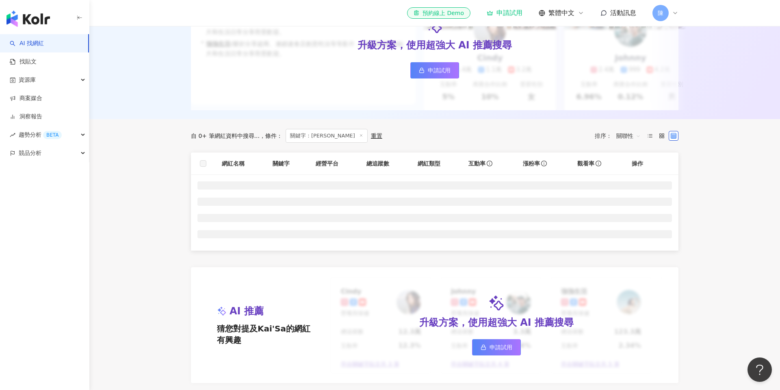
scroll to position [157, 0]
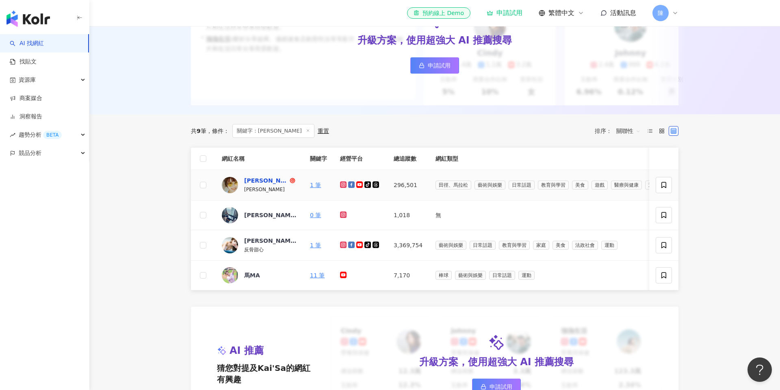
click at [255, 181] on div "[PERSON_NAME]" at bounding box center [266, 180] width 44 height 8
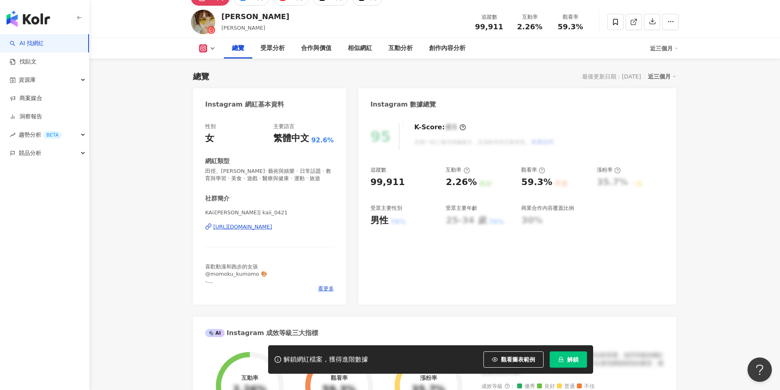
scroll to position [43, 0]
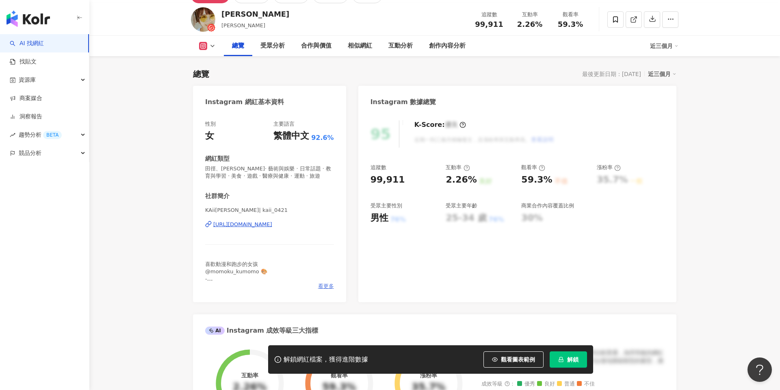
click at [324, 289] on span "看更多" at bounding box center [326, 285] width 16 height 7
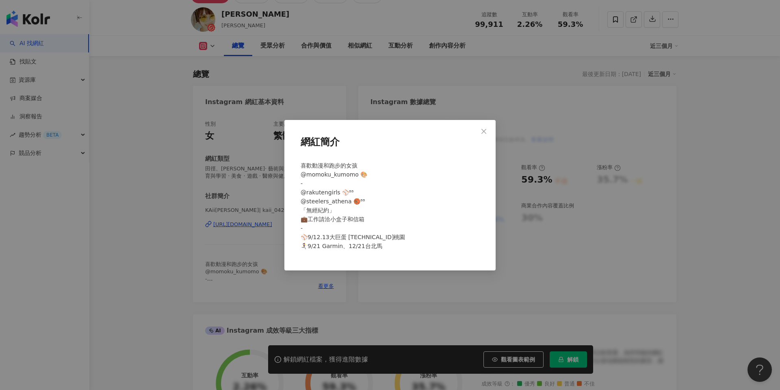
click at [302, 299] on div "網紅簡介 喜歡動漫和跑步的女孩 @momoku_kumomo 🎨 - @rakutengirls ⚾️⁸⁸ @steelers_athena 🏀⁸⁸ 「無經紀…" at bounding box center [390, 195] width 780 height 390
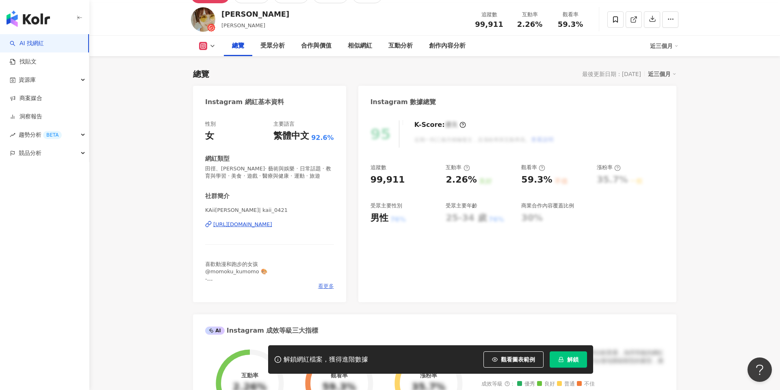
click at [325, 284] on span "看更多" at bounding box center [326, 285] width 16 height 7
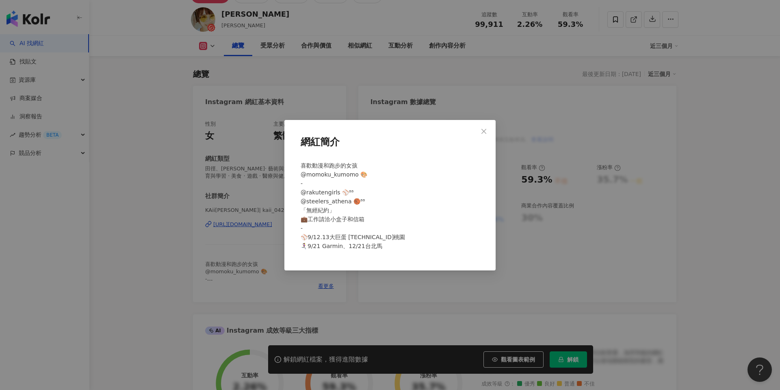
click at [293, 307] on div "網紅簡介 喜歡動漫和跑步的女孩 @momoku_kumomo 🎨 - @rakutengirls ⚾️⁸⁸ @steelers_athena 🏀⁸⁸ 「無經紀…" at bounding box center [390, 195] width 780 height 390
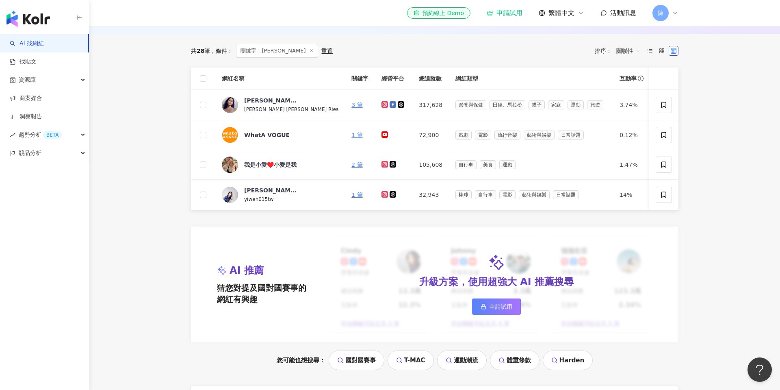
scroll to position [247, 0]
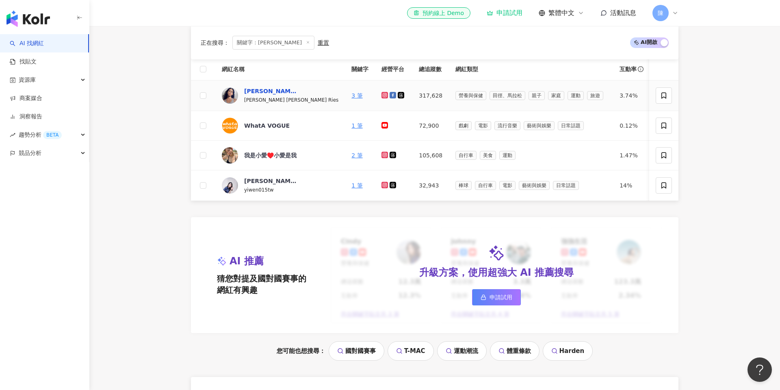
click at [252, 90] on div "雷理莎" at bounding box center [270, 91] width 53 height 8
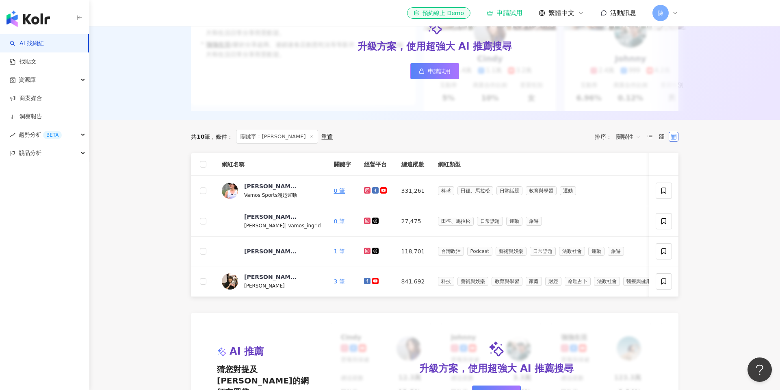
scroll to position [182, 0]
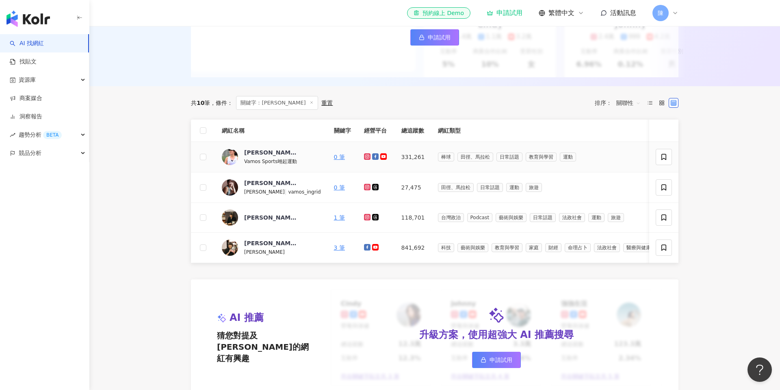
click at [365, 156] on icon at bounding box center [367, 156] width 5 height 5
click at [373, 156] on icon at bounding box center [375, 156] width 4 height 4
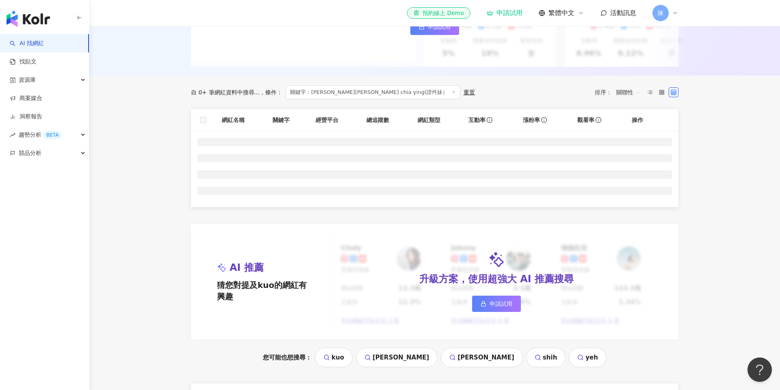
scroll to position [195, 0]
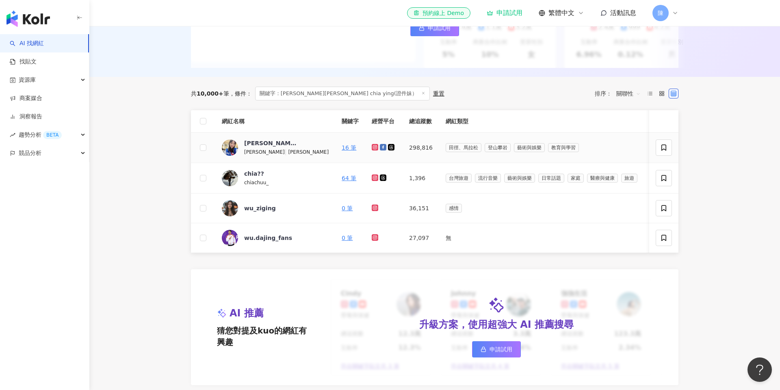
click at [372, 147] on icon at bounding box center [375, 147] width 7 height 7
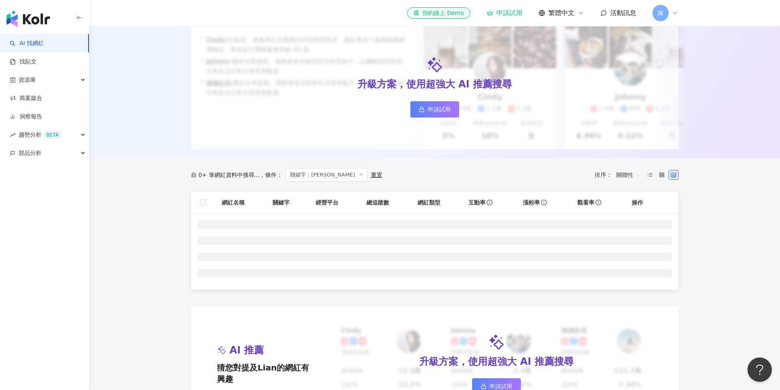
scroll to position [116, 0]
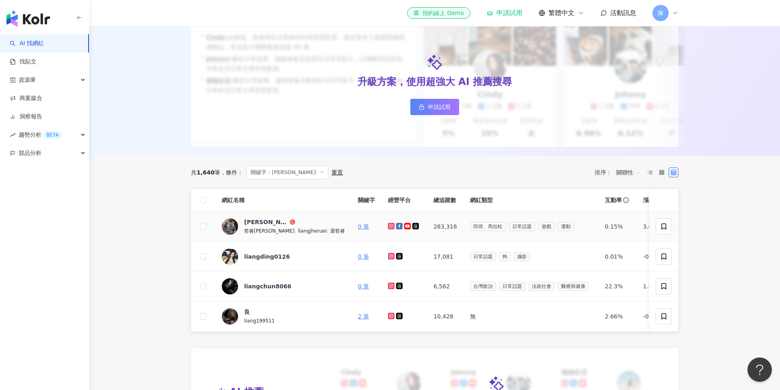
click at [390, 226] on icon at bounding box center [391, 225] width 3 height 3
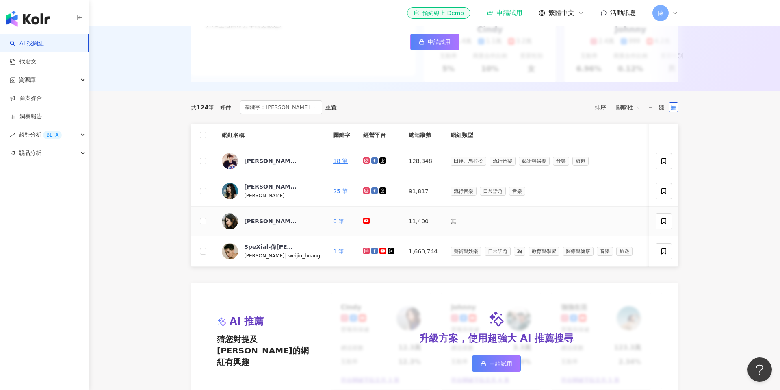
scroll to position [170, 0]
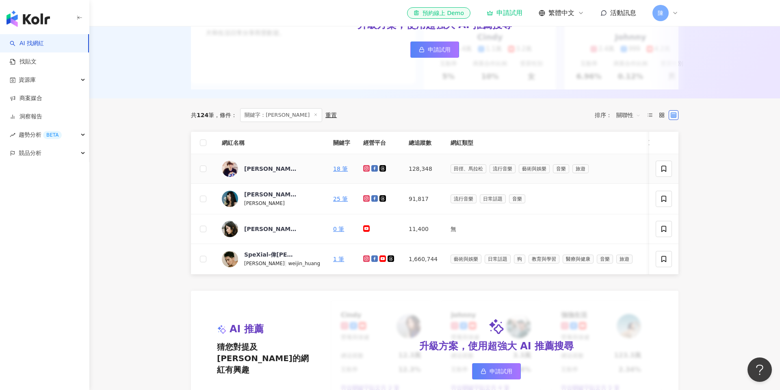
click at [363, 169] on icon at bounding box center [366, 168] width 7 height 7
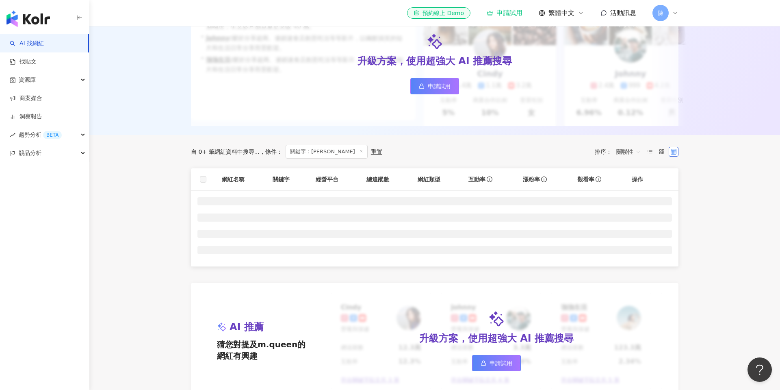
scroll to position [137, 0]
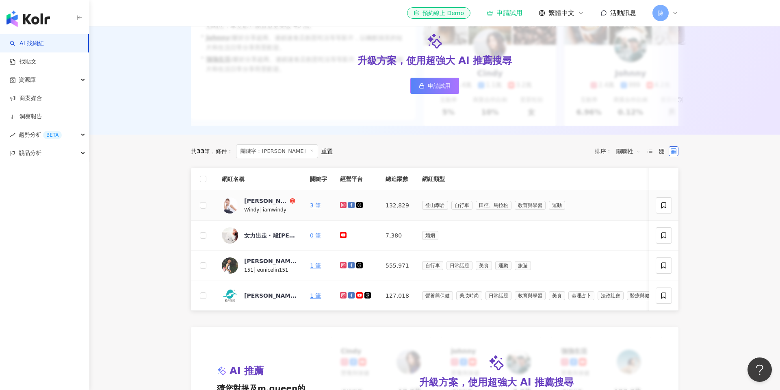
click at [343, 204] on icon at bounding box center [343, 204] width 5 height 5
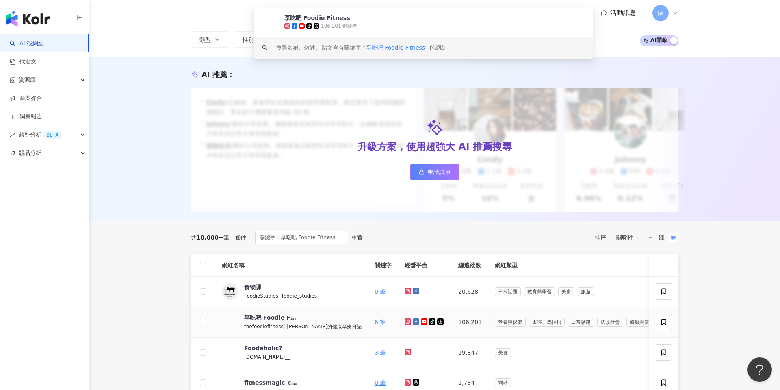
scroll to position [57, 0]
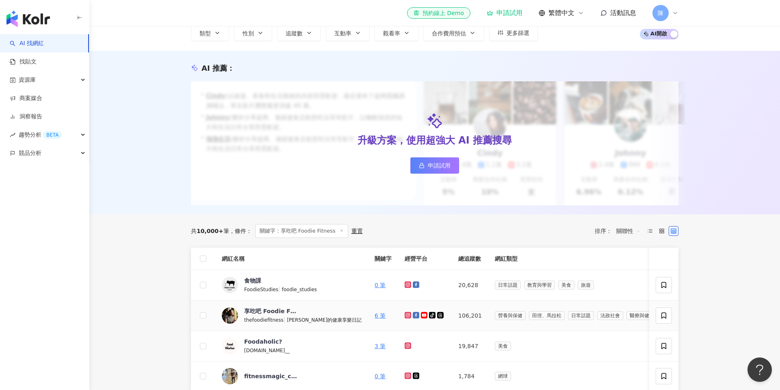
click at [405, 314] on icon at bounding box center [408, 315] width 7 height 7
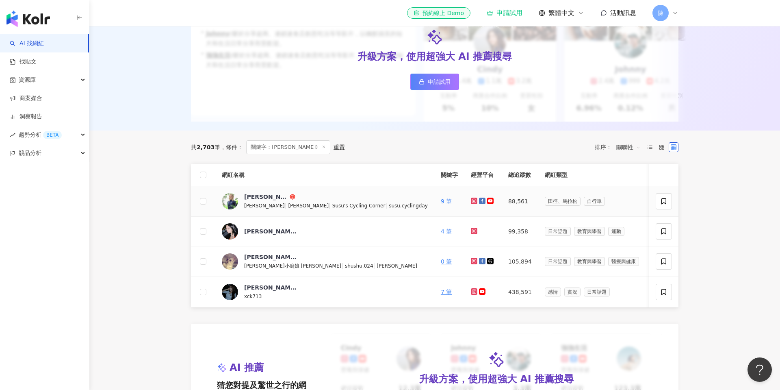
click at [473, 201] on icon at bounding box center [474, 200] width 3 height 3
click at [488, 201] on icon at bounding box center [490, 201] width 5 height 4
